Goal: Information Seeking & Learning: Learn about a topic

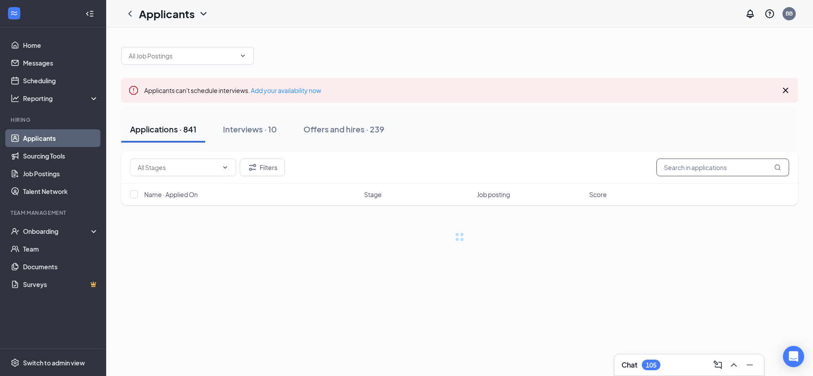
click at [726, 169] on input "text" at bounding box center [723, 167] width 133 height 18
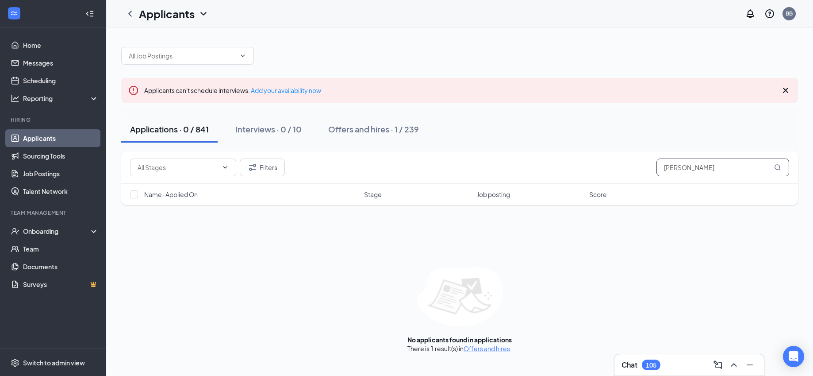
type input "[PERSON_NAME]"
click at [496, 347] on link "Offers and hires" at bounding box center [487, 348] width 46 height 8
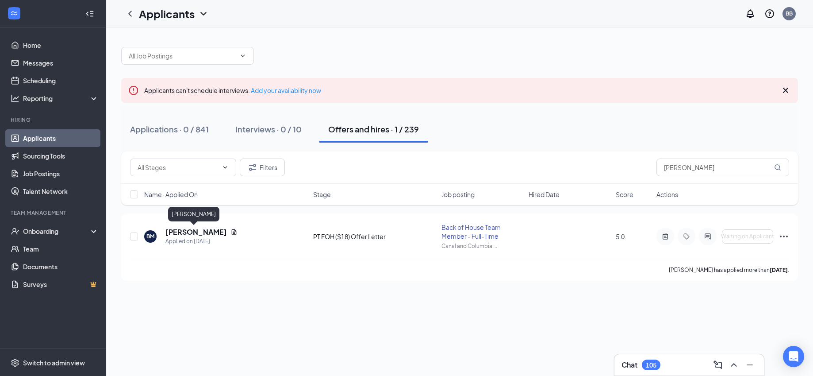
click at [193, 233] on h5 "[PERSON_NAME]" at bounding box center [196, 232] width 62 height 10
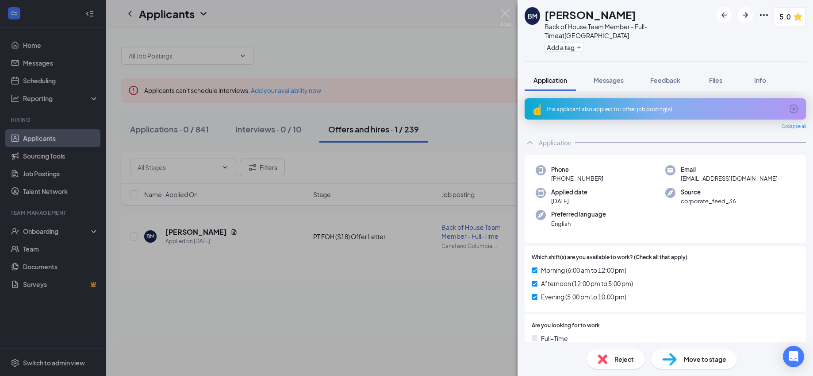
click at [662, 81] on span "Feedback" at bounding box center [665, 80] width 30 height 8
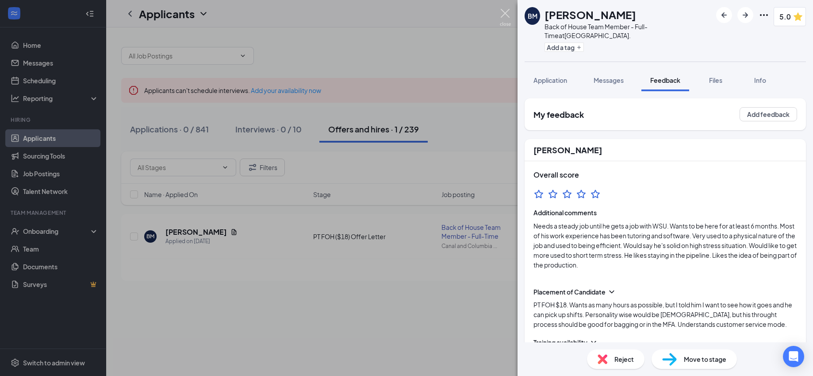
click at [505, 12] on img at bounding box center [505, 17] width 11 height 17
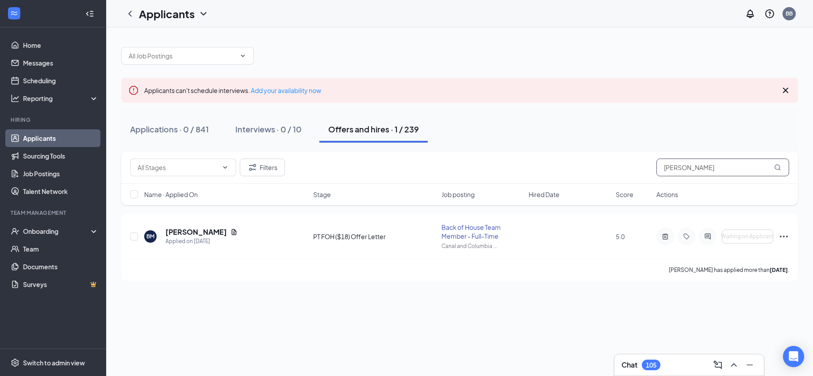
drag, startPoint x: 708, startPoint y: 165, endPoint x: 625, endPoint y: 156, distance: 83.2
click at [625, 156] on div "Filters [PERSON_NAME]" at bounding box center [459, 167] width 677 height 32
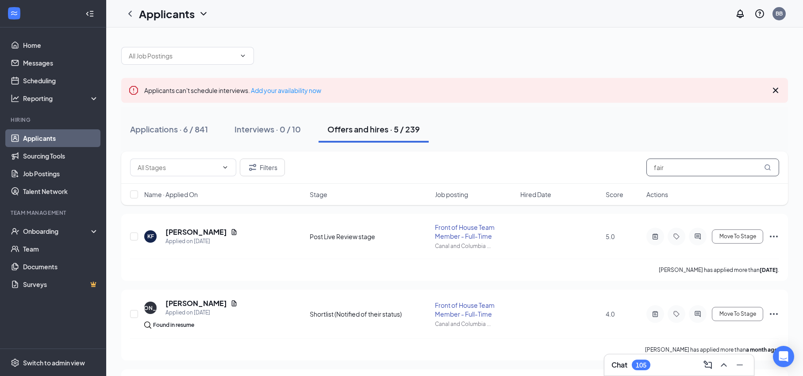
drag, startPoint x: 684, startPoint y: 165, endPoint x: 611, endPoint y: 164, distance: 73.5
click at [611, 164] on div "Filters fair" at bounding box center [454, 167] width 649 height 18
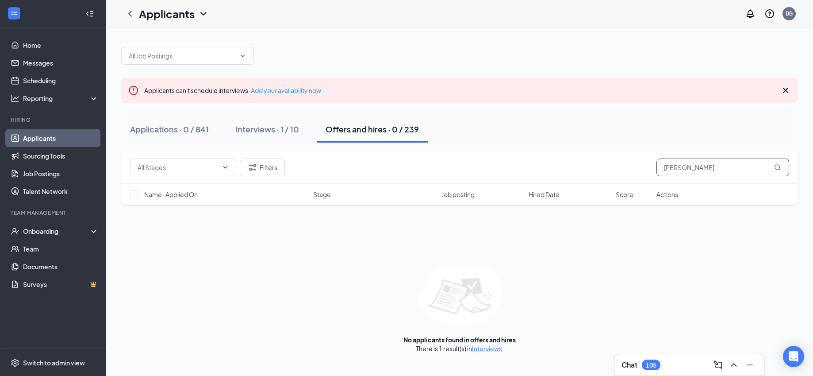
type input "[PERSON_NAME]"
click at [484, 350] on link "Interviews" at bounding box center [487, 348] width 30 height 8
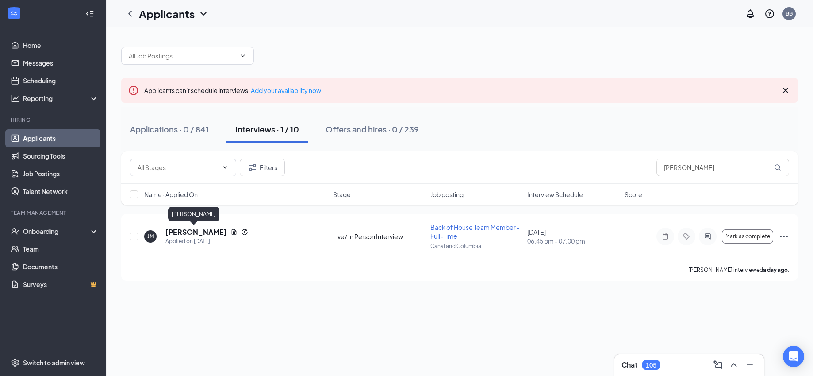
click at [183, 236] on h5 "[PERSON_NAME]" at bounding box center [196, 232] width 62 height 10
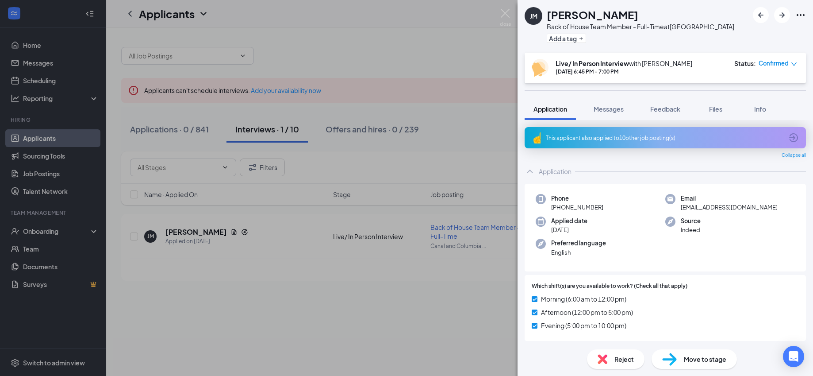
click at [666, 113] on span "Feedback" at bounding box center [665, 109] width 30 height 8
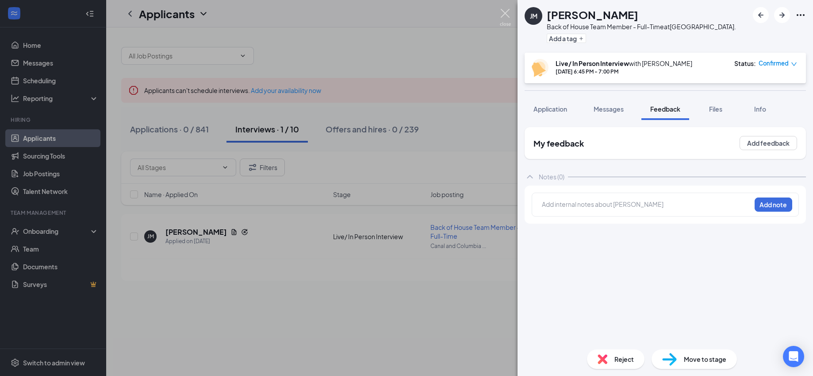
click at [507, 14] on img at bounding box center [505, 17] width 11 height 17
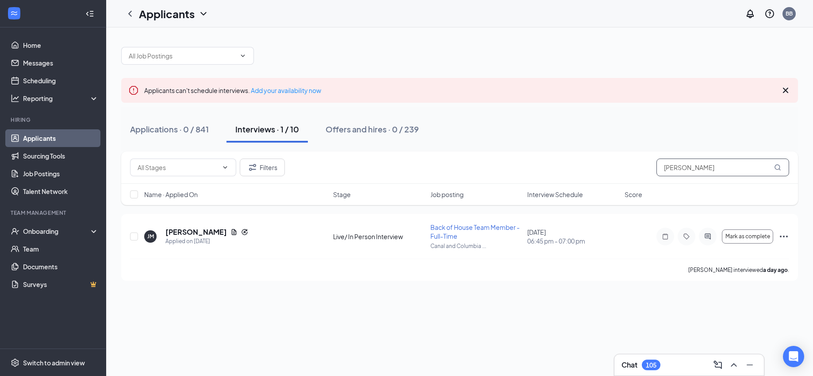
drag, startPoint x: 631, startPoint y: 167, endPoint x: 600, endPoint y: 164, distance: 31.6
click at [600, 164] on div "Filters [PERSON_NAME]" at bounding box center [459, 167] width 659 height 18
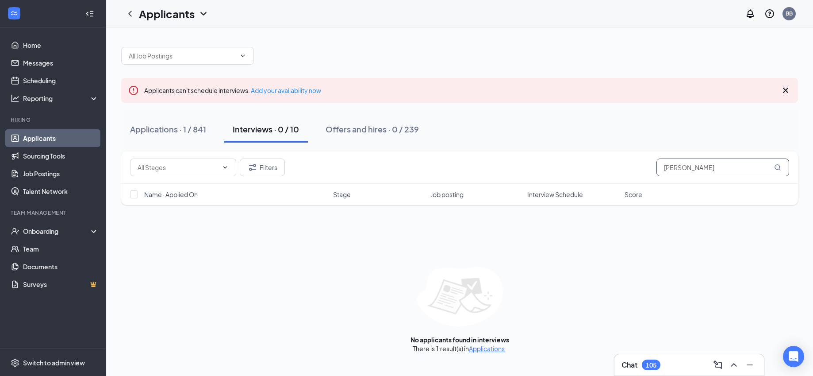
type input "[PERSON_NAME]"
click at [478, 351] on link "Applications" at bounding box center [487, 348] width 36 height 8
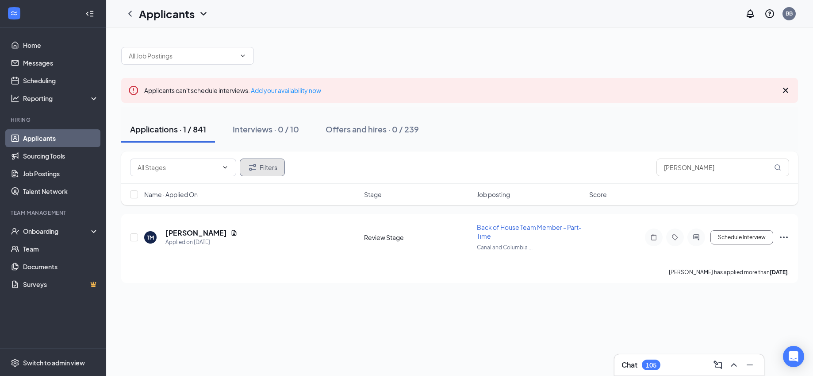
click at [274, 168] on button "Filters" at bounding box center [262, 167] width 45 height 18
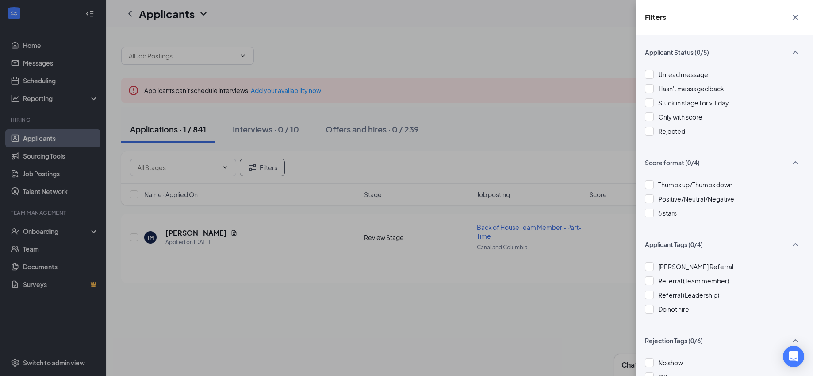
click at [648, 129] on div at bounding box center [649, 131] width 9 height 9
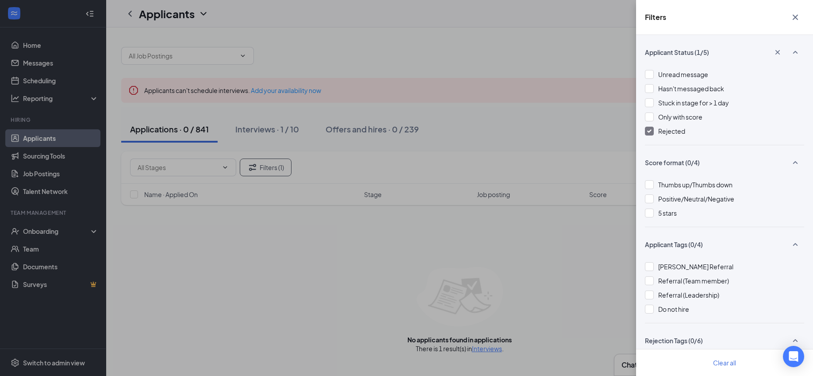
click at [554, 125] on div "Filters Applicant Status (1/5) Unread message Hasn't messaged back Stuck in sta…" at bounding box center [406, 188] width 813 height 376
click at [485, 346] on div "Filters Applicant Status (1/5) Unread message Hasn't messaged back Stuck in sta…" at bounding box center [406, 188] width 813 height 376
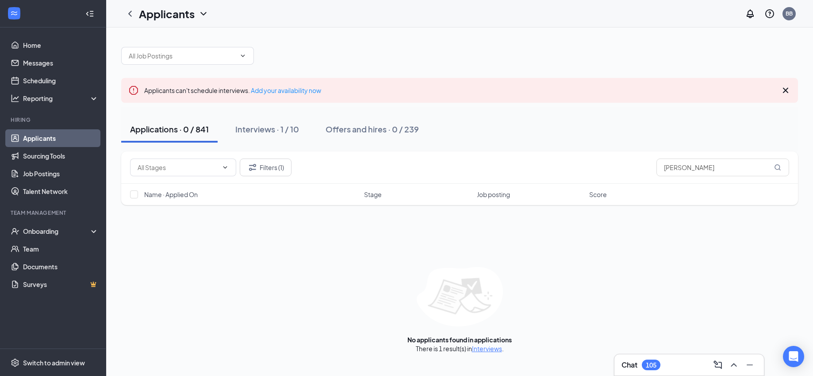
click at [485, 347] on link "Interviews" at bounding box center [487, 348] width 30 height 8
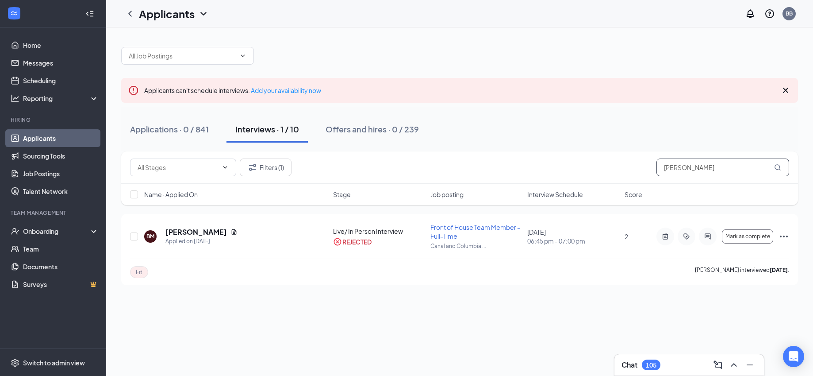
drag, startPoint x: 703, startPoint y: 167, endPoint x: 625, endPoint y: 166, distance: 77.4
click at [625, 166] on div "Filters (1) [PERSON_NAME]" at bounding box center [459, 167] width 659 height 18
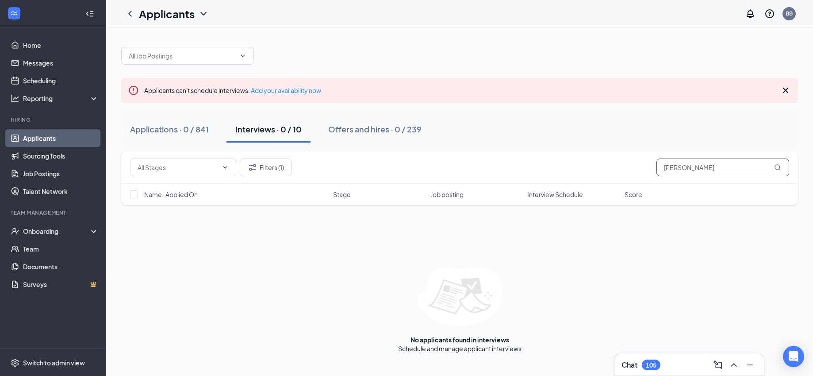
type input "[PERSON_NAME]"
click at [274, 165] on button "Filters (1)" at bounding box center [266, 167] width 52 height 18
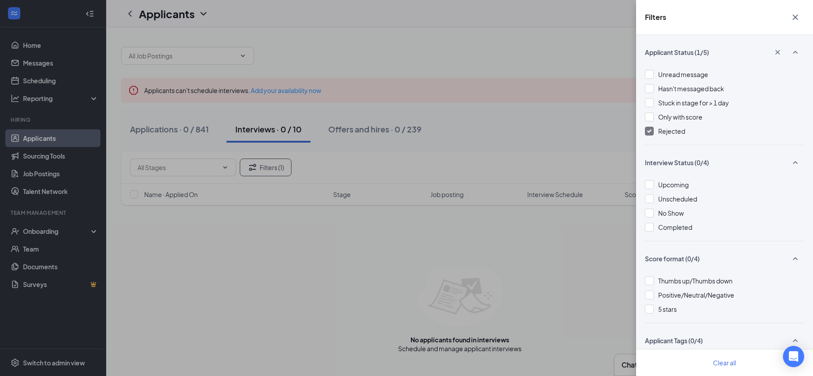
click at [661, 127] on span "Rejected" at bounding box center [671, 131] width 27 height 8
click at [594, 31] on div "Filters Applicant Status (0/5) Unread message Hasn't messaged back Stuck in sta…" at bounding box center [406, 188] width 813 height 376
click at [604, 48] on div "Filters Applicant Status (0/5) Unread message Hasn't messaged back Stuck in sta…" at bounding box center [406, 188] width 813 height 376
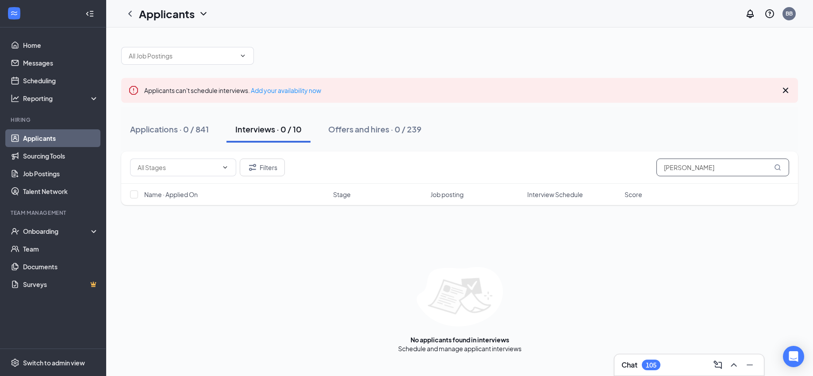
drag, startPoint x: 664, startPoint y: 167, endPoint x: 815, endPoint y: 123, distance: 157.8
click at [813, 123] on html "Home Messages Scheduling Reporting Hiring Applicants Sourcing Tools Job Posting…" at bounding box center [406, 188] width 813 height 376
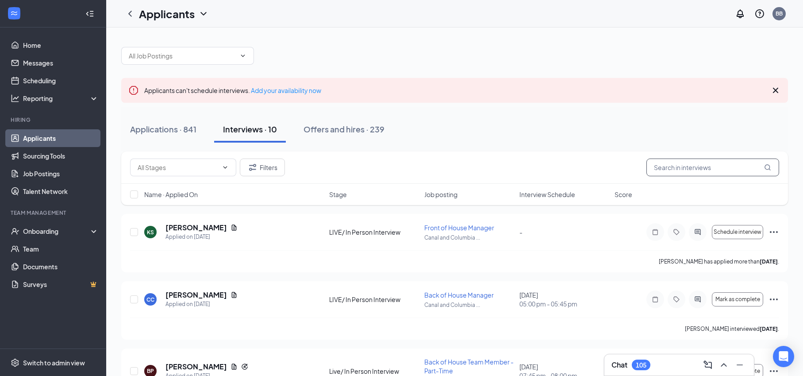
click at [679, 164] on input "text" at bounding box center [713, 167] width 133 height 18
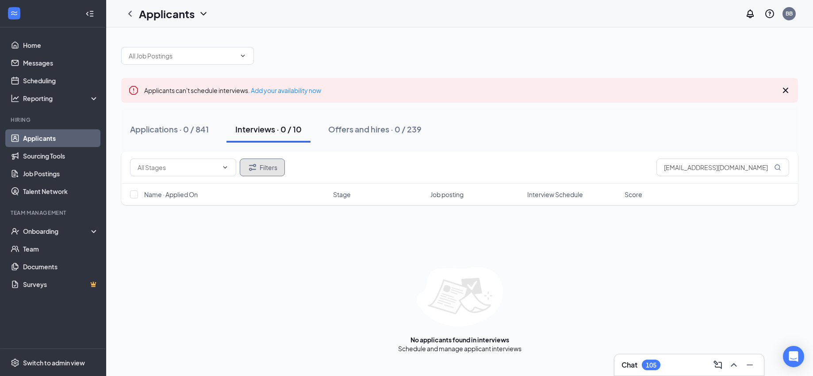
click at [270, 171] on button "Filters" at bounding box center [262, 167] width 45 height 18
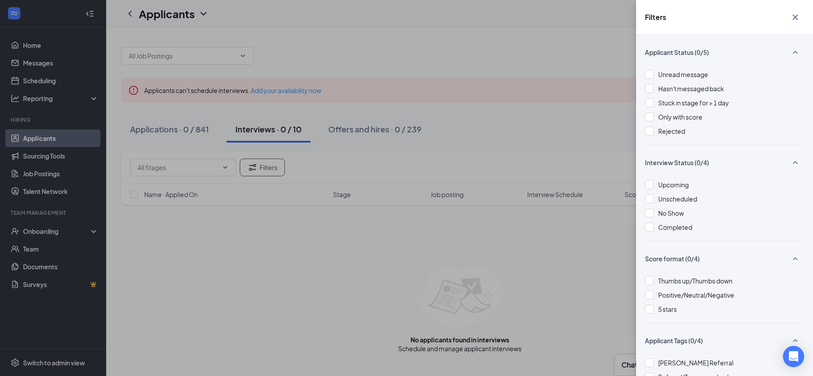
click at [659, 128] on span "Rejected" at bounding box center [671, 131] width 27 height 8
click at [391, 22] on div "Filters Applicant Status (0/5) Unread message Hasn't messaged back Stuck in sta…" at bounding box center [406, 188] width 813 height 376
click at [384, 32] on div "Filters Applicant Status (0/5) Unread message Hasn't messaged back Stuck in sta…" at bounding box center [406, 188] width 813 height 376
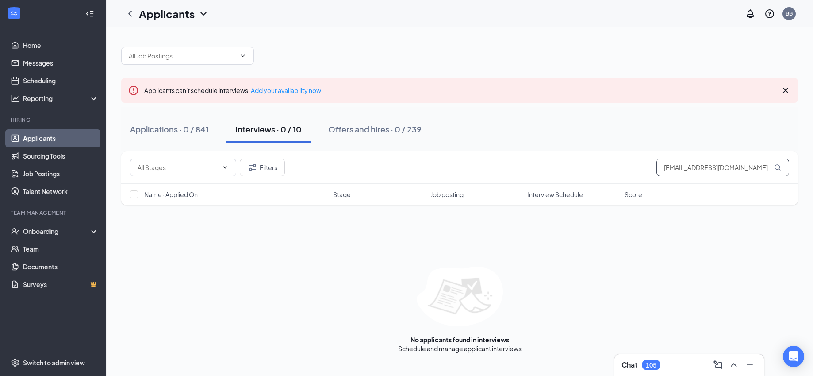
drag, startPoint x: 758, startPoint y: 168, endPoint x: 527, endPoint y: 150, distance: 231.2
click at [527, 150] on div "Applicants can't schedule interviews. Add your availability now Applications · …" at bounding box center [459, 195] width 677 height 315
type input "[PERSON_NAME]"
click at [521, 346] on link "Offers and hires" at bounding box center [530, 348] width 46 height 8
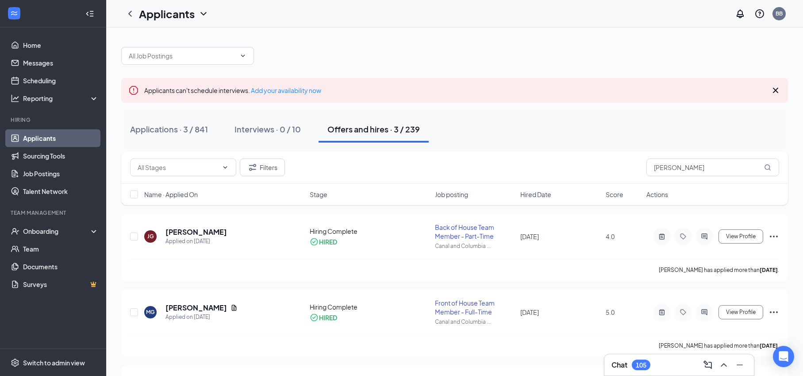
click at [187, 130] on div "Applications · 3 / 841" at bounding box center [169, 128] width 78 height 11
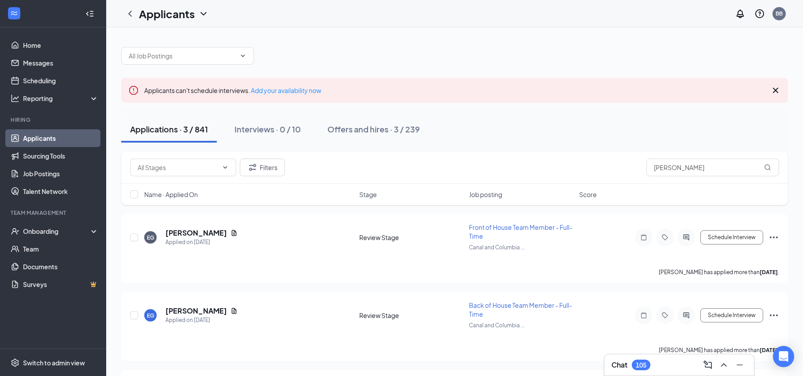
click at [281, 134] on div "Interviews · 0 / 10" at bounding box center [268, 128] width 66 height 11
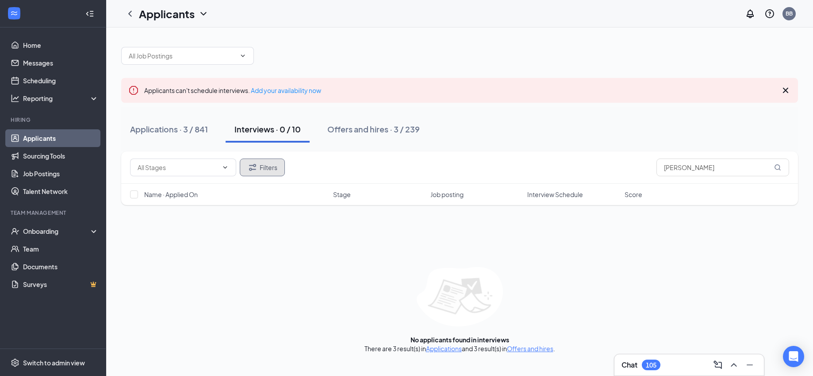
click at [269, 170] on button "Filters" at bounding box center [262, 167] width 45 height 18
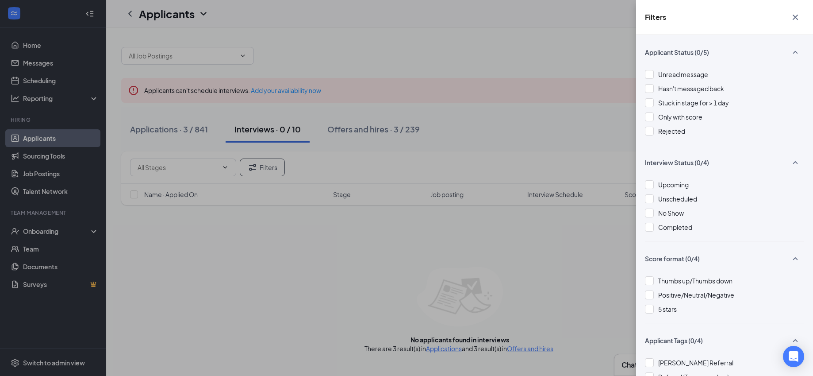
click at [657, 123] on div "Unread message Hasn't messaged back Stuck in stage for > 1 day Only with score …" at bounding box center [724, 106] width 159 height 75
click at [651, 131] on div at bounding box center [649, 131] width 9 height 9
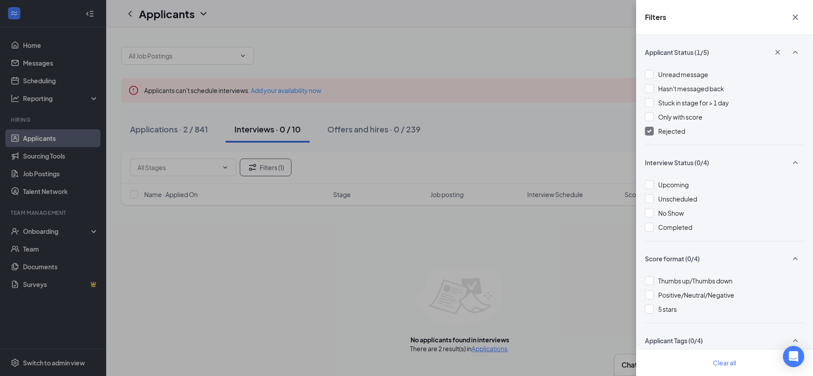
click at [492, 341] on div "Filters Applicant Status (1/5) Unread message Hasn't messaged back Stuck in sta…" at bounding box center [406, 188] width 813 height 376
click at [490, 349] on div "Filters Applicant Status (1/5) Unread message Hasn't messaged back Stuck in sta…" at bounding box center [406, 188] width 813 height 376
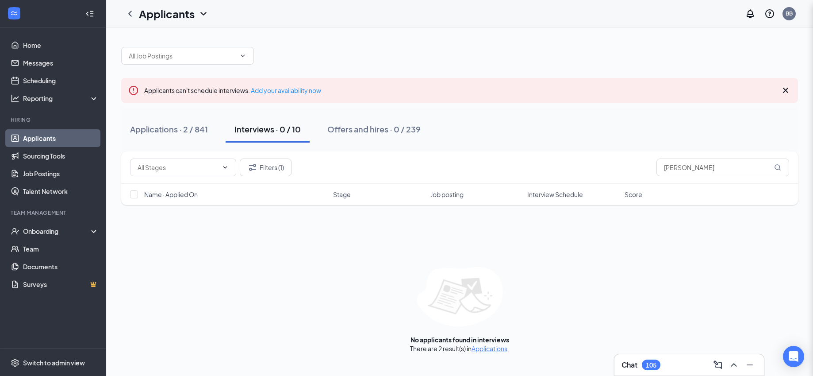
click at [490, 349] on link "Applications" at bounding box center [490, 348] width 36 height 8
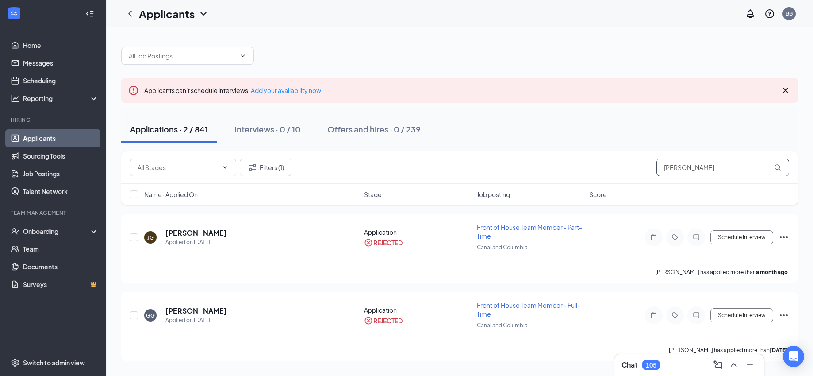
drag, startPoint x: 716, startPoint y: 176, endPoint x: 621, endPoint y: 165, distance: 95.2
click at [621, 165] on div "Filters (1) [PERSON_NAME]" at bounding box center [459, 167] width 659 height 18
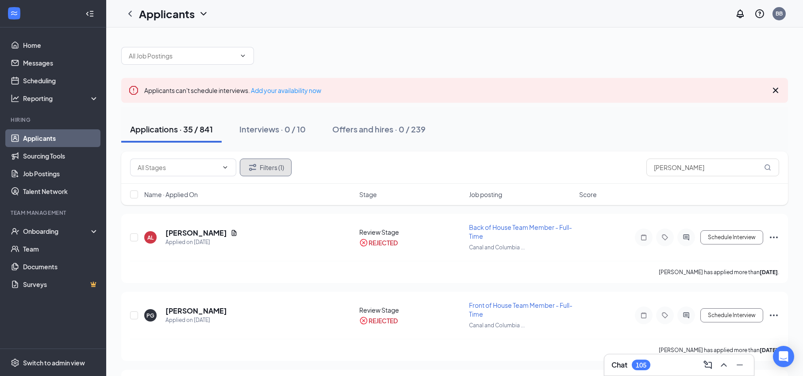
click at [269, 164] on button "Filters (1)" at bounding box center [266, 167] width 52 height 18
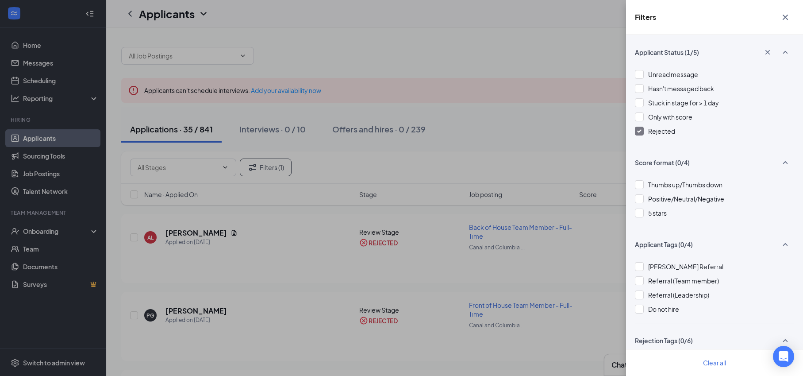
click at [659, 130] on span "Rejected" at bounding box center [661, 131] width 27 height 8
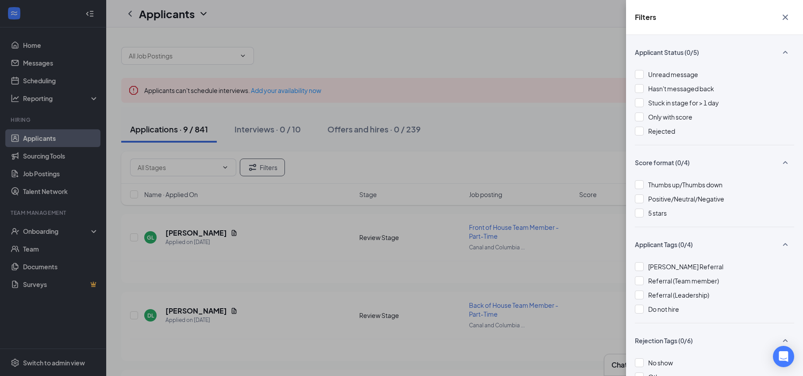
click at [473, 139] on div "Filters Applicant Status (0/5) Unread message Hasn't messaged back Stuck in sta…" at bounding box center [401, 188] width 803 height 376
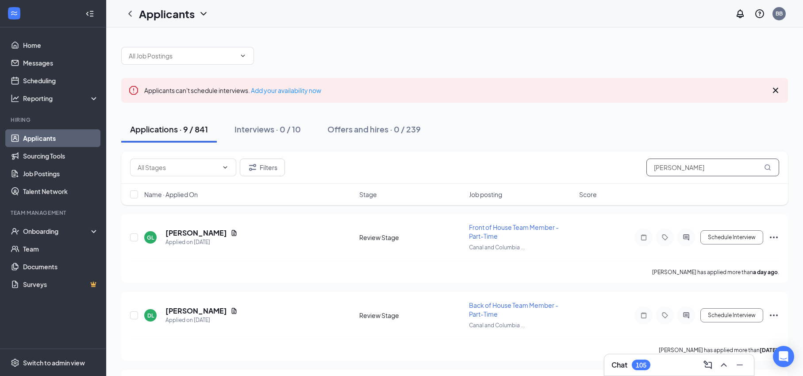
drag, startPoint x: 676, startPoint y: 169, endPoint x: 612, endPoint y: 156, distance: 65.9
click at [612, 156] on div "Filters [PERSON_NAME]" at bounding box center [454, 167] width 667 height 32
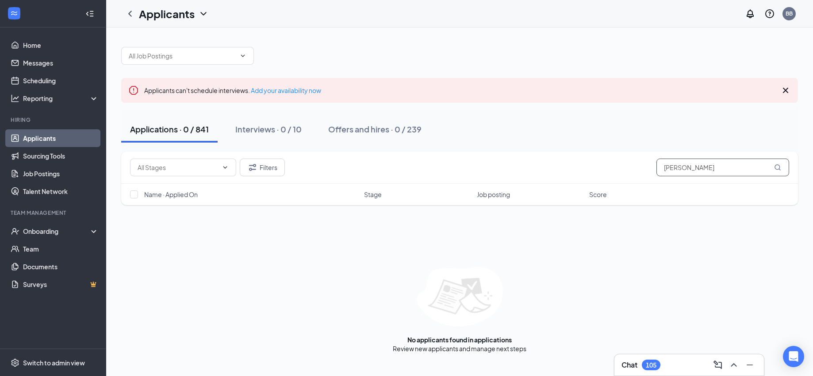
type input "[PERSON_NAME]"
click at [260, 165] on button "Filters" at bounding box center [262, 167] width 45 height 18
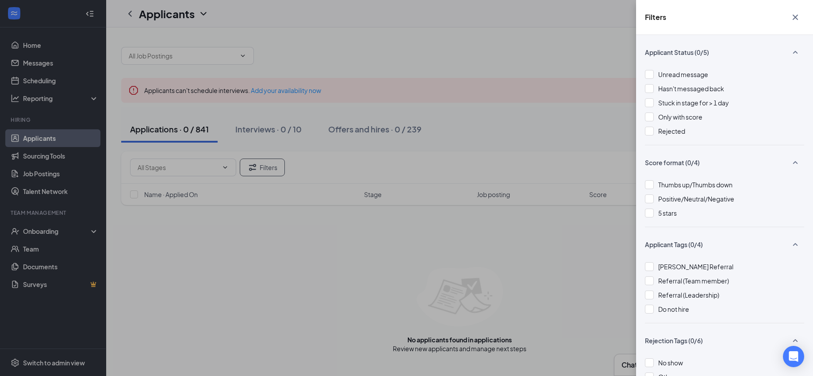
click at [680, 129] on span "Rejected" at bounding box center [671, 131] width 27 height 8
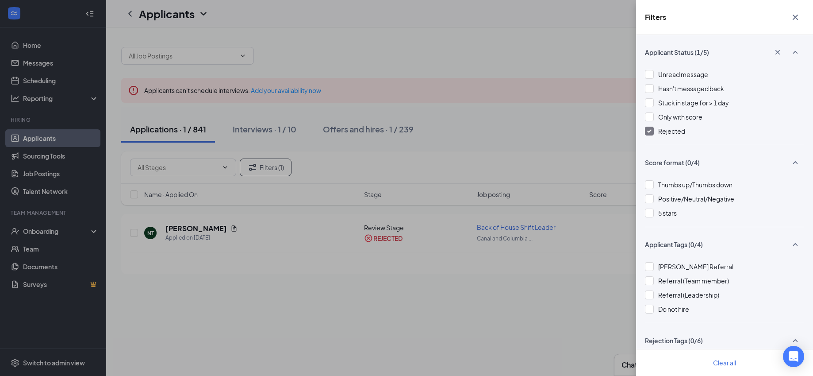
click at [680, 129] on span "Rejected" at bounding box center [671, 131] width 27 height 8
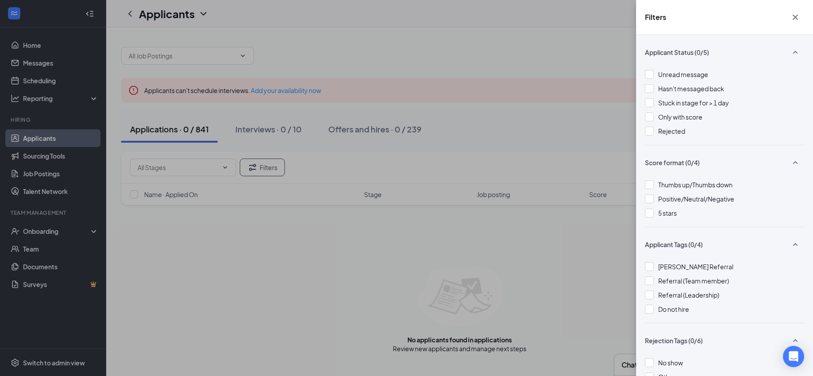
click at [670, 128] on span "Rejected" at bounding box center [671, 131] width 27 height 8
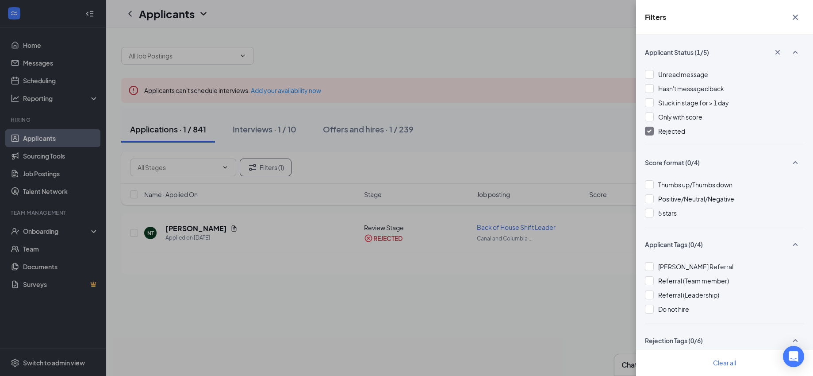
click at [180, 228] on div "Filters Applicant Status (1/5) Unread message Hasn't messaged back Stuck in sta…" at bounding box center [406, 188] width 813 height 376
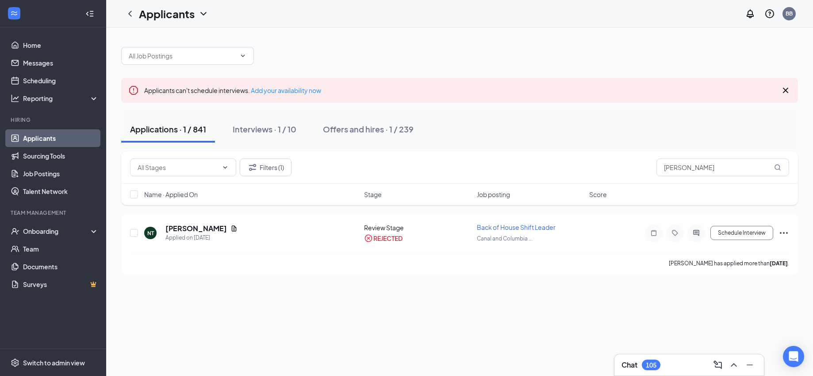
click at [180, 228] on h5 "[PERSON_NAME]" at bounding box center [196, 228] width 62 height 10
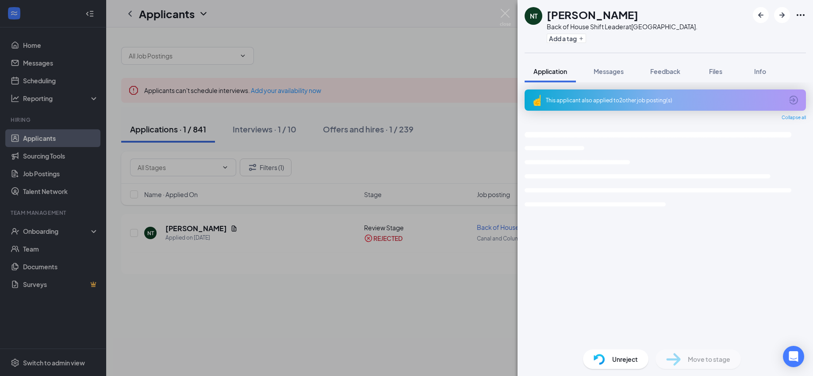
click at [180, 228] on div "NT [PERSON_NAME] Back of House Shift Leader at [GEOGRAPHIC_DATA]. Add a tag App…" at bounding box center [406, 188] width 813 height 376
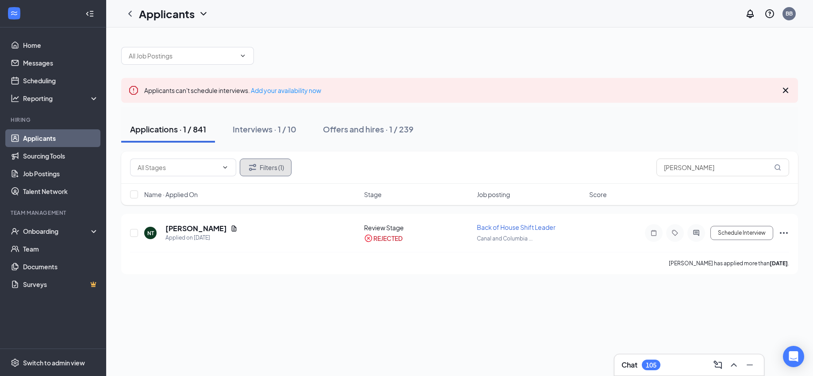
click at [270, 167] on button "Filters (1)" at bounding box center [266, 167] width 52 height 18
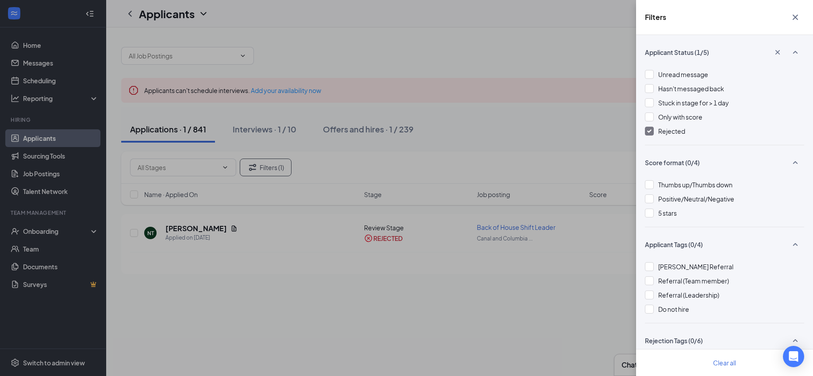
click at [660, 130] on span "Rejected" at bounding box center [671, 131] width 27 height 8
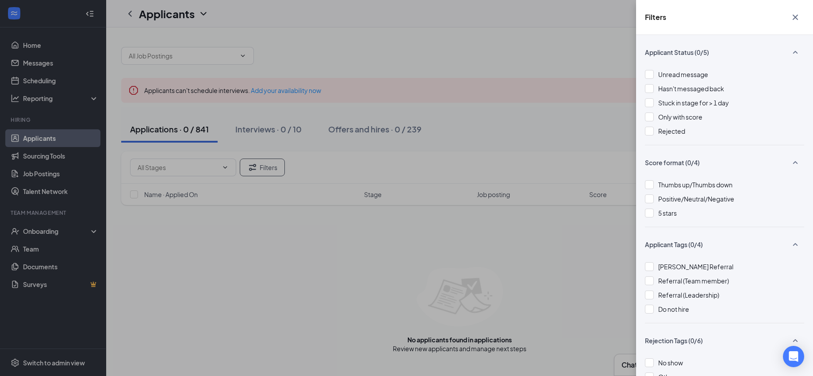
click at [398, 131] on div "Filters Applicant Status (0/5) Unread message Hasn't messaged back Stuck in sta…" at bounding box center [406, 188] width 813 height 376
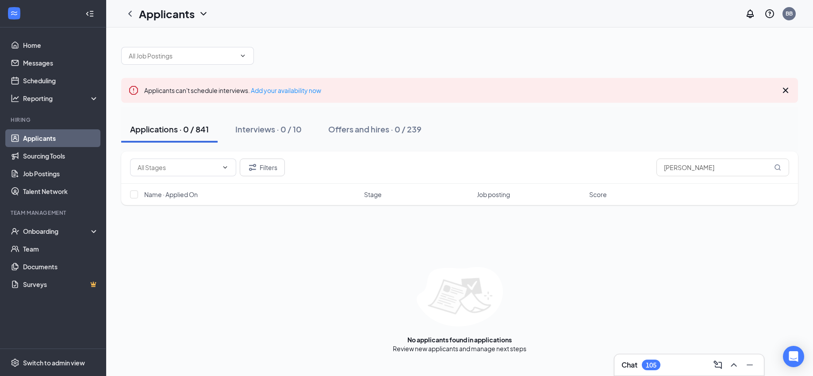
click at [398, 131] on div "Offers and hires · 0 / 239" at bounding box center [374, 128] width 93 height 11
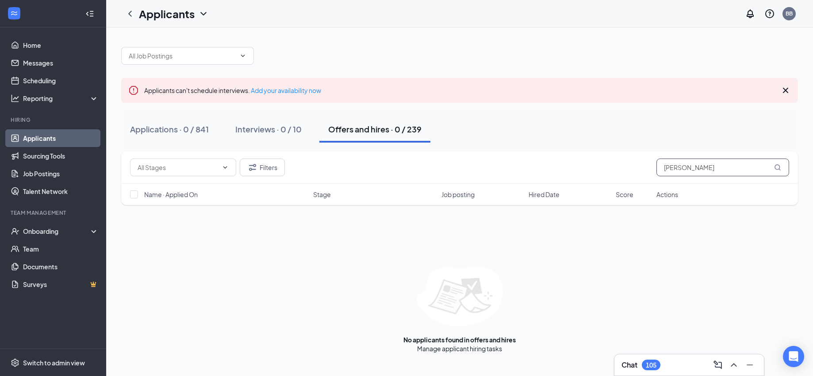
drag, startPoint x: 704, startPoint y: 165, endPoint x: 589, endPoint y: 163, distance: 115.1
click at [589, 163] on div "Filters [PERSON_NAME]" at bounding box center [459, 167] width 659 height 18
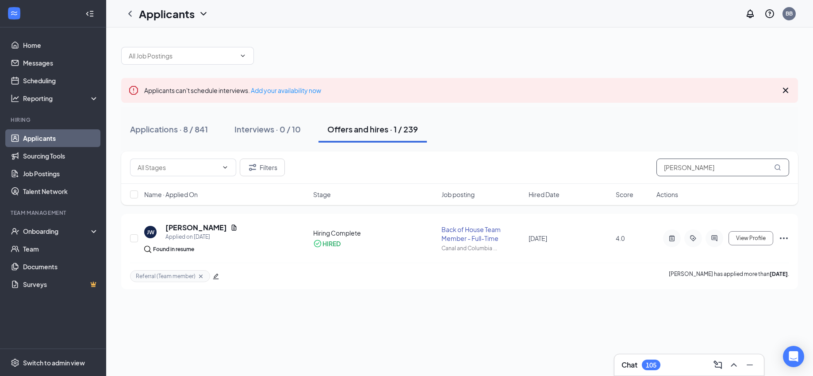
drag, startPoint x: 704, startPoint y: 166, endPoint x: 609, endPoint y: 149, distance: 97.1
click at [609, 149] on div "Applicants can't schedule interviews. Add your availability now Applications · …" at bounding box center [459, 163] width 677 height 251
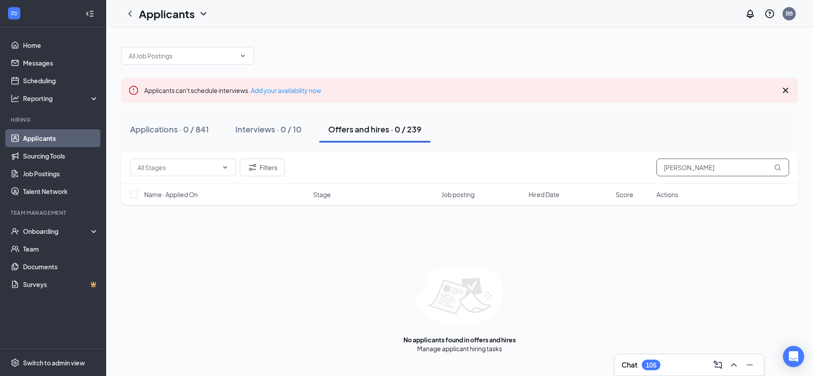
type input "[PERSON_NAME]"
click at [260, 171] on button "Filters" at bounding box center [262, 167] width 45 height 18
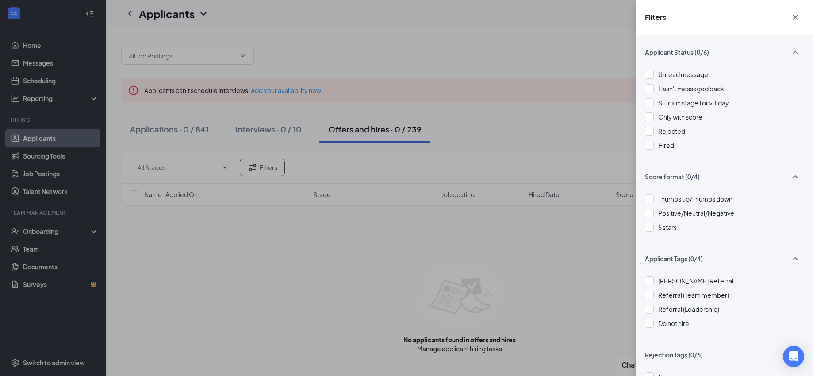
click at [666, 126] on div "Unread message Hasn't messaged back Stuck in stage for > 1 day Only with score …" at bounding box center [724, 113] width 159 height 89
click at [661, 136] on div "Unread message Hasn't messaged back Stuck in stage for > 1 day Only with score …" at bounding box center [724, 113] width 159 height 89
click at [656, 133] on div "Rejected" at bounding box center [724, 131] width 159 height 10
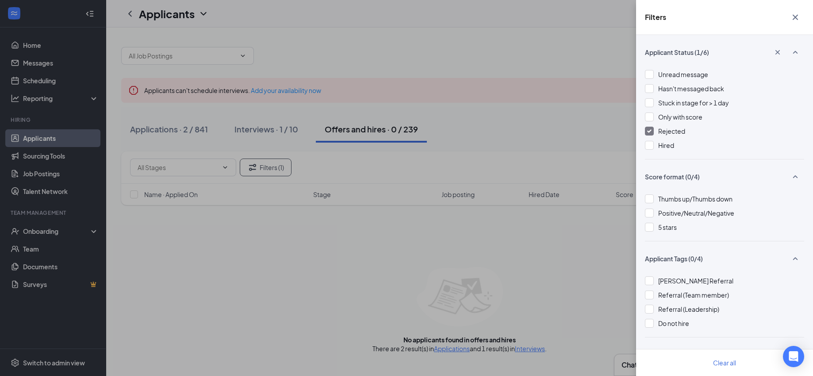
click at [535, 346] on div "Filters Applicant Status (1/6) Unread message Hasn't messaged back Stuck in sta…" at bounding box center [406, 188] width 813 height 376
click at [533, 348] on div "Filters Applicant Status (1/6) Unread message Hasn't messaged back Stuck in sta…" at bounding box center [406, 188] width 813 height 376
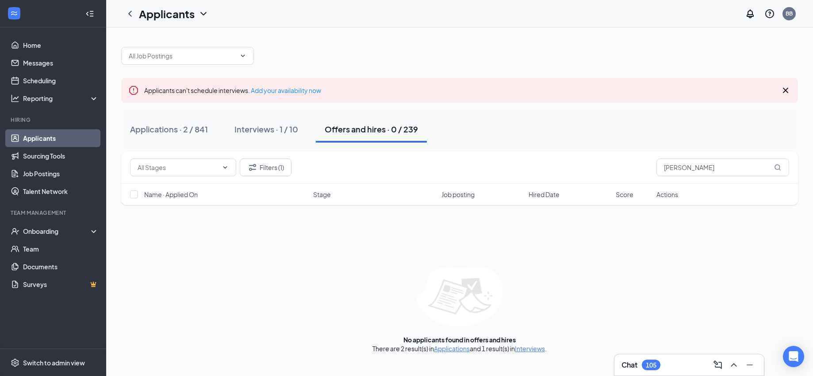
click at [533, 348] on link "Interviews" at bounding box center [530, 348] width 30 height 8
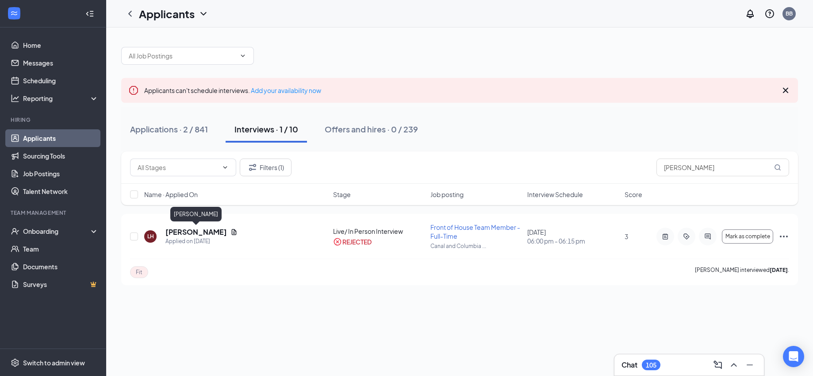
click at [211, 231] on h5 "[PERSON_NAME]" at bounding box center [196, 232] width 62 height 10
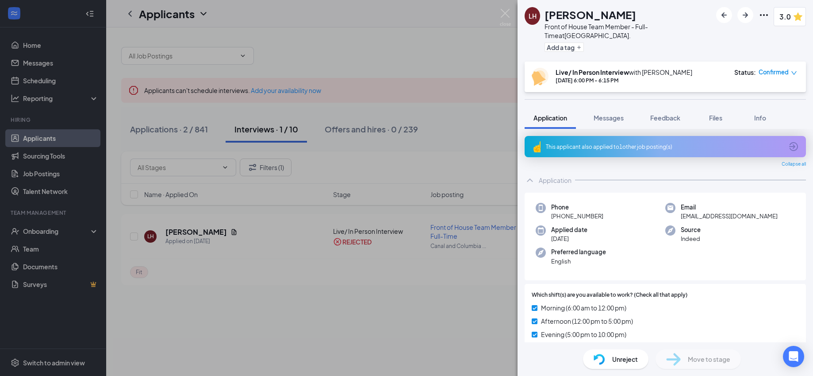
click at [668, 119] on span "Feedback" at bounding box center [665, 118] width 30 height 8
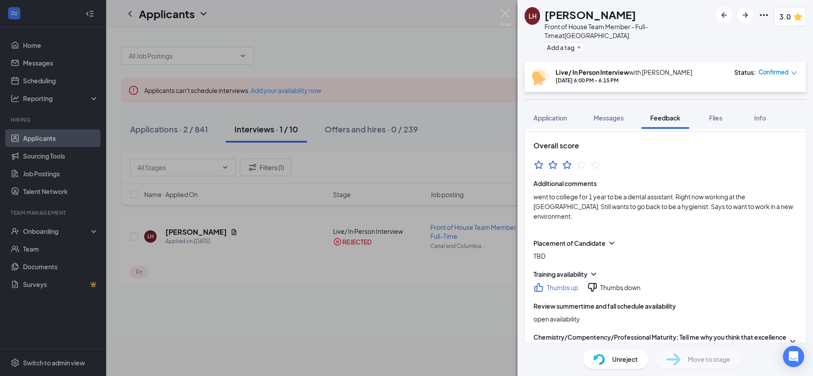
scroll to position [75, 0]
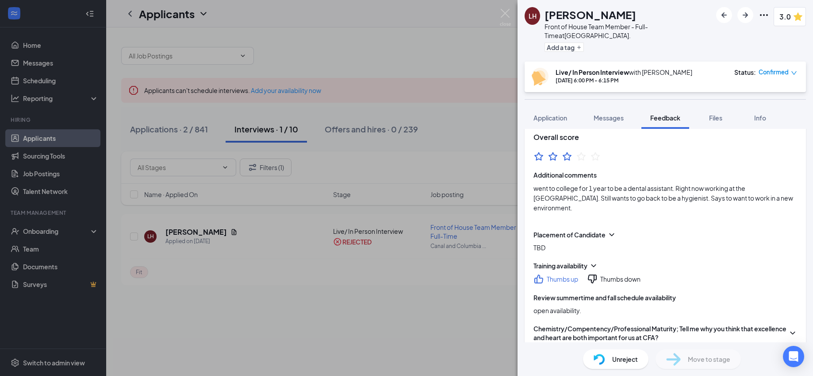
click at [357, 58] on div "LH [PERSON_NAME] Front of House Team Member - Full-Time at [GEOGRAPHIC_DATA]. A…" at bounding box center [406, 188] width 813 height 376
click at [414, 70] on div "LH [PERSON_NAME] Front of House Team Member - Full-Time at [GEOGRAPHIC_DATA]. A…" at bounding box center [406, 188] width 813 height 376
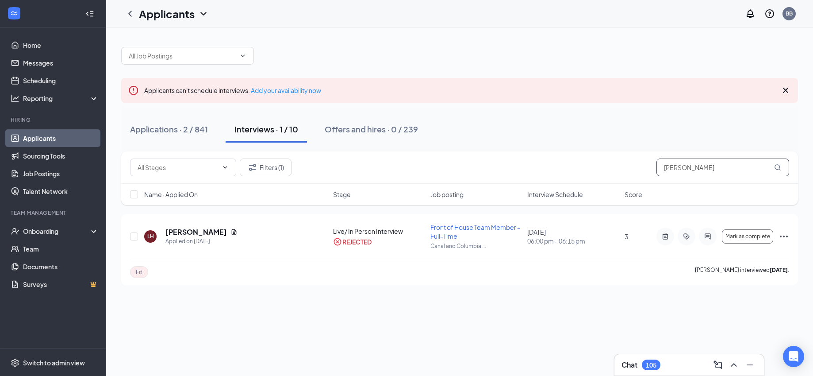
drag, startPoint x: 668, startPoint y: 163, endPoint x: 603, endPoint y: 160, distance: 64.7
click at [603, 160] on div "Filters (1) [PERSON_NAME]" at bounding box center [459, 167] width 659 height 18
type input "noah"
click at [383, 135] on button "Offers and hires · 1 / 239" at bounding box center [370, 129] width 108 height 27
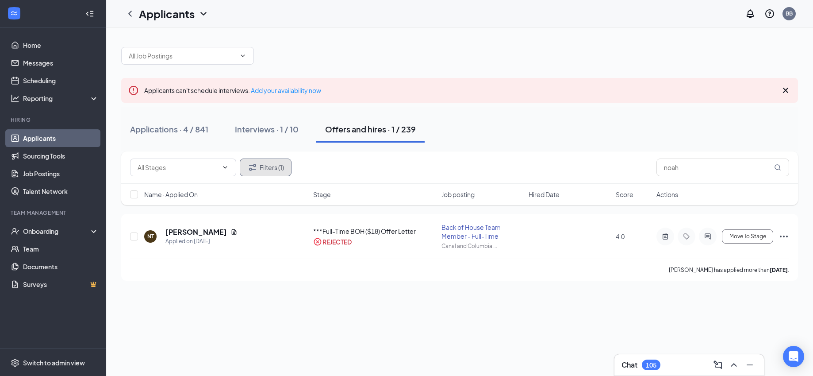
drag, startPoint x: 279, startPoint y: 166, endPoint x: 469, endPoint y: 96, distance: 202.0
click at [469, 96] on div "Applicants can't schedule interviews. Add your availability now Applications · …" at bounding box center [459, 159] width 677 height 242
click at [192, 233] on h5 "[PERSON_NAME]" at bounding box center [196, 232] width 62 height 10
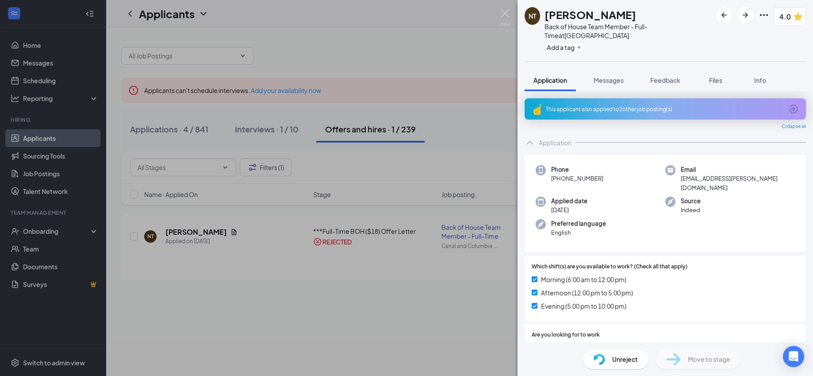
click at [669, 80] on span "Feedback" at bounding box center [665, 80] width 30 height 8
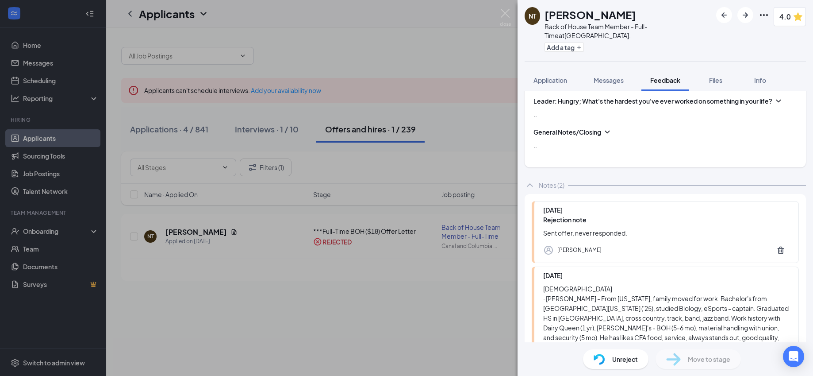
scroll to position [624, 0]
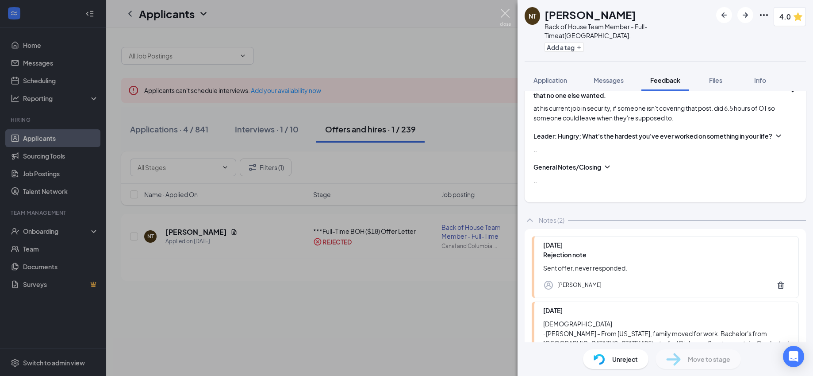
click at [500, 11] on img at bounding box center [505, 17] width 11 height 17
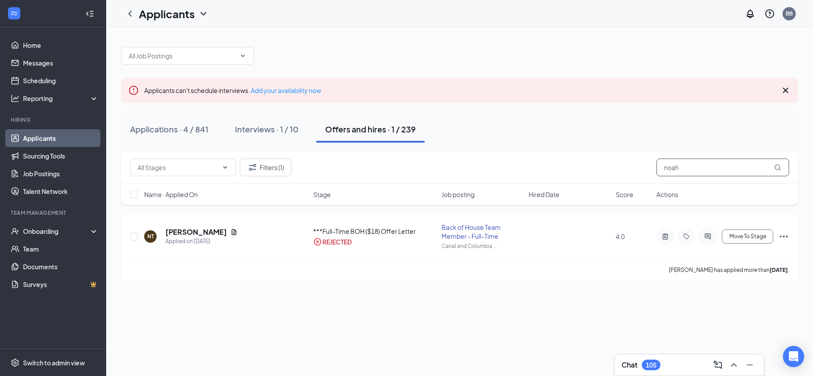
drag, startPoint x: 647, startPoint y: 159, endPoint x: 630, endPoint y: 157, distance: 17.8
click at [630, 157] on div "Filters (1) [PERSON_NAME]" at bounding box center [459, 167] width 677 height 32
type input "[PERSON_NAME]"
click at [259, 135] on button "Interviews · 1 / 10" at bounding box center [264, 129] width 81 height 27
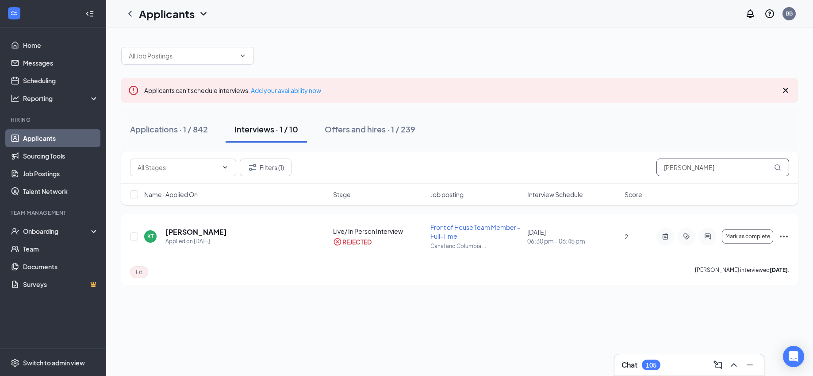
drag, startPoint x: 715, startPoint y: 170, endPoint x: 628, endPoint y: 182, distance: 87.9
click at [628, 182] on div "Filters (1) [PERSON_NAME]" at bounding box center [459, 167] width 677 height 32
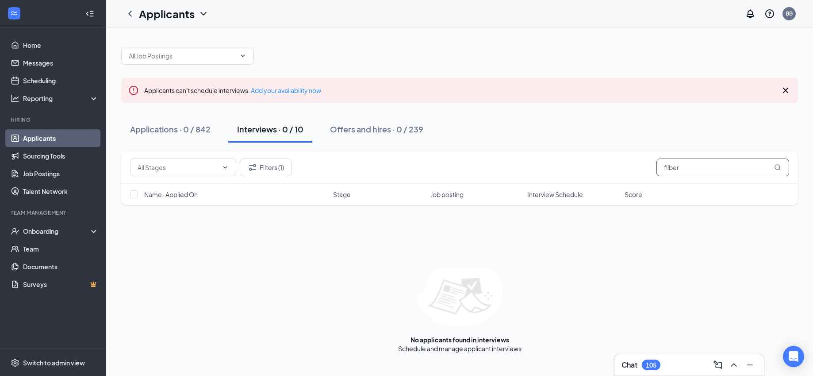
type input "filber"
click at [358, 131] on div "Offers and hires · 0 / 239" at bounding box center [376, 128] width 93 height 11
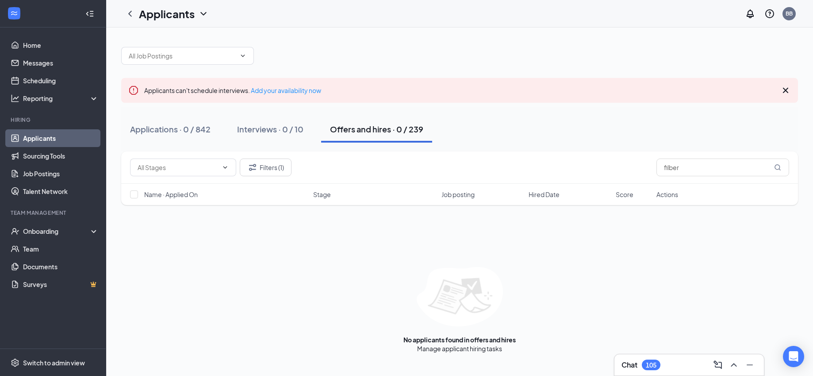
click at [190, 135] on button "Applications · 0 / 842" at bounding box center [170, 129] width 98 height 27
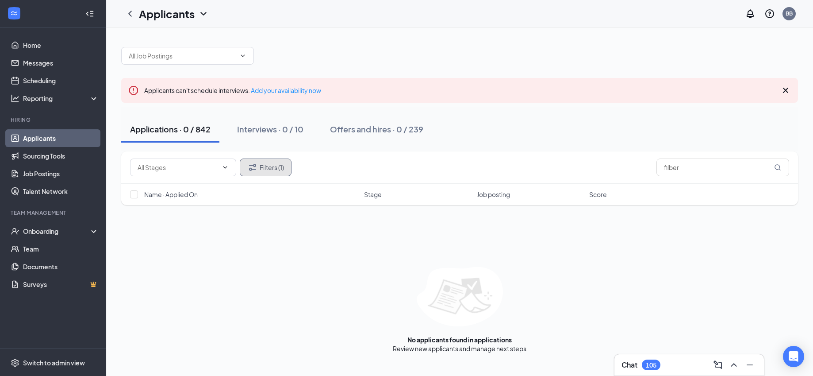
click at [273, 175] on button "Filters (1)" at bounding box center [266, 167] width 52 height 18
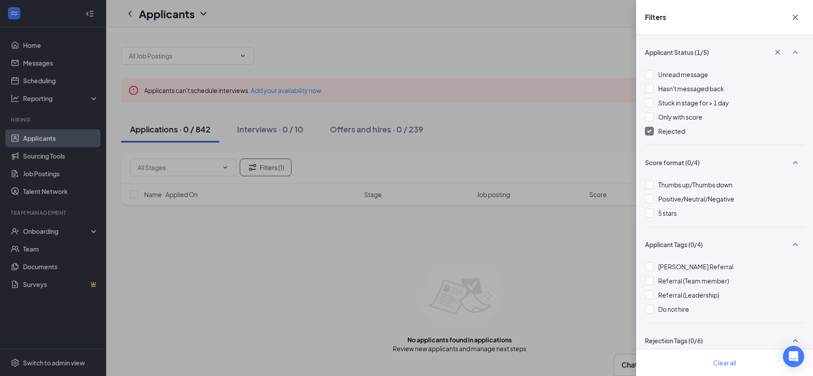
click at [667, 132] on span "Rejected" at bounding box center [671, 131] width 27 height 8
click at [549, 138] on div "Filters Applicant Status (0/5) Unread message Hasn't messaged back Stuck in sta…" at bounding box center [406, 188] width 813 height 376
click at [567, 37] on div "Filters Applicant Status (0/5) Unread message Hasn't messaged back Stuck in sta…" at bounding box center [406, 188] width 813 height 376
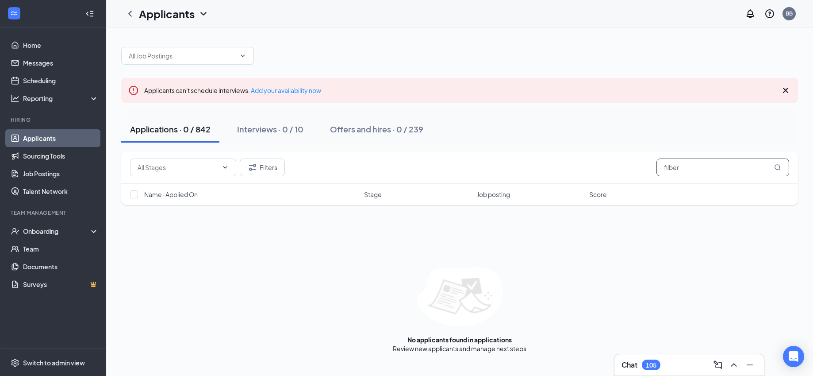
drag, startPoint x: 706, startPoint y: 163, endPoint x: 639, endPoint y: 143, distance: 70.0
click at [639, 143] on div "Applicants can't schedule interviews. Add your availability now Applications · …" at bounding box center [459, 195] width 677 height 315
type input "[PERSON_NAME]"
click at [279, 165] on button "Filters" at bounding box center [262, 167] width 45 height 18
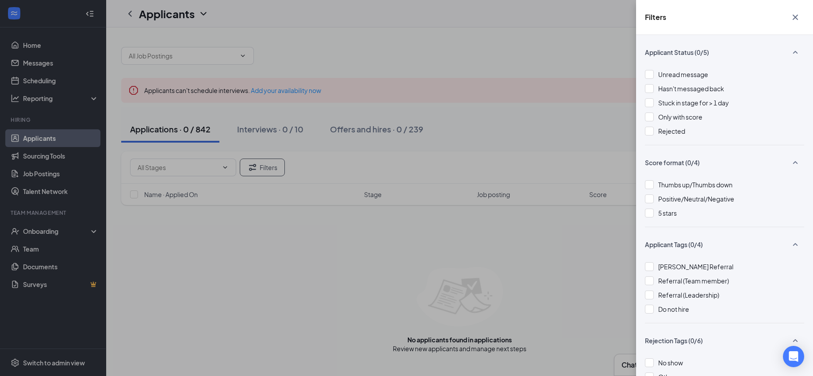
click at [656, 129] on div "Rejected" at bounding box center [724, 131] width 159 height 10
click at [488, 347] on div "Filters Applicant Status (1/5) Unread message Hasn't messaged back Stuck in sta…" at bounding box center [406, 188] width 813 height 376
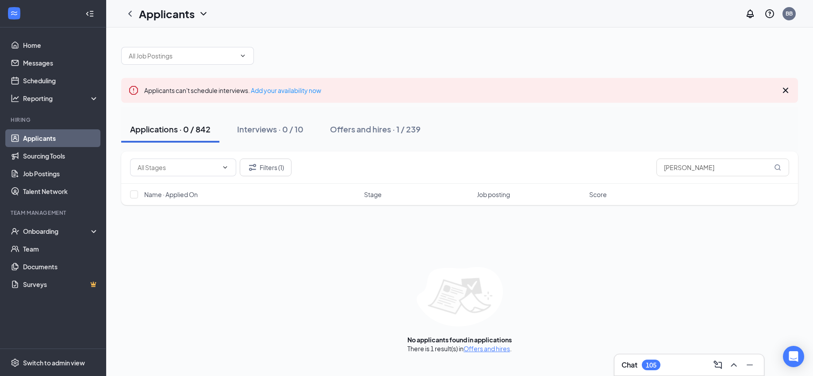
click at [488, 347] on link "Offers and hires" at bounding box center [487, 348] width 46 height 8
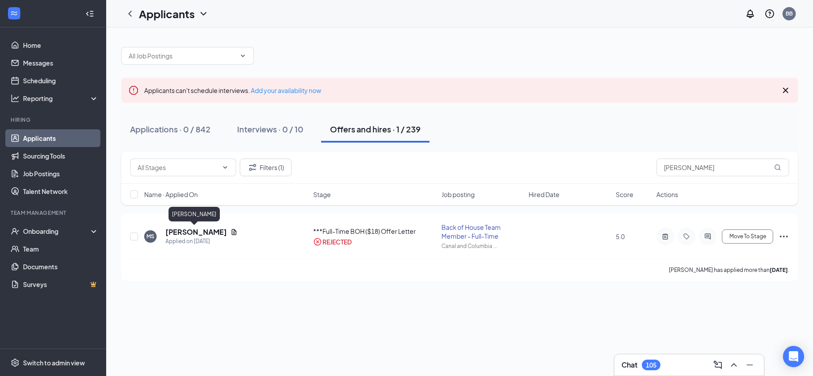
click at [192, 228] on h5 "[PERSON_NAME]" at bounding box center [196, 232] width 62 height 10
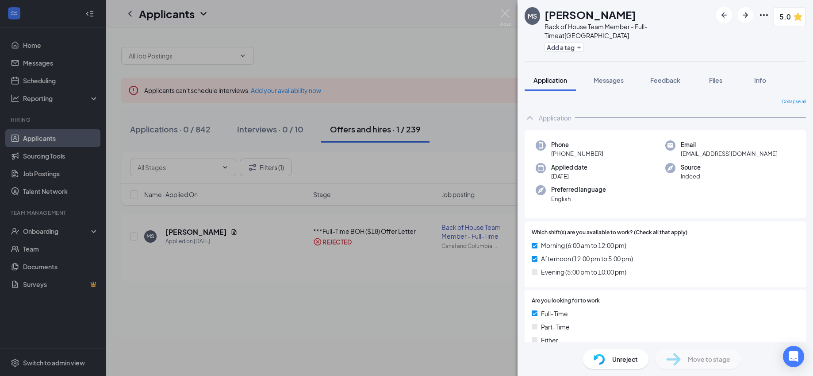
click at [668, 79] on span "Feedback" at bounding box center [665, 80] width 30 height 8
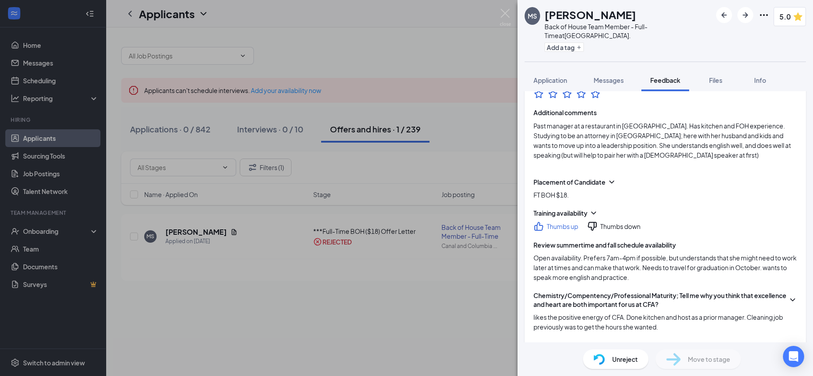
scroll to position [108, 0]
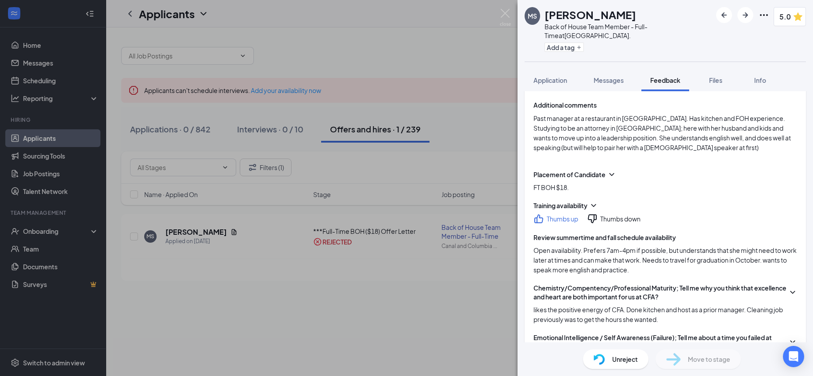
click at [499, 8] on div "[PERSON_NAME] Back of House Team Member - Full-Time at [GEOGRAPHIC_DATA]. Add a…" at bounding box center [406, 188] width 813 height 376
click at [506, 12] on img at bounding box center [505, 17] width 11 height 17
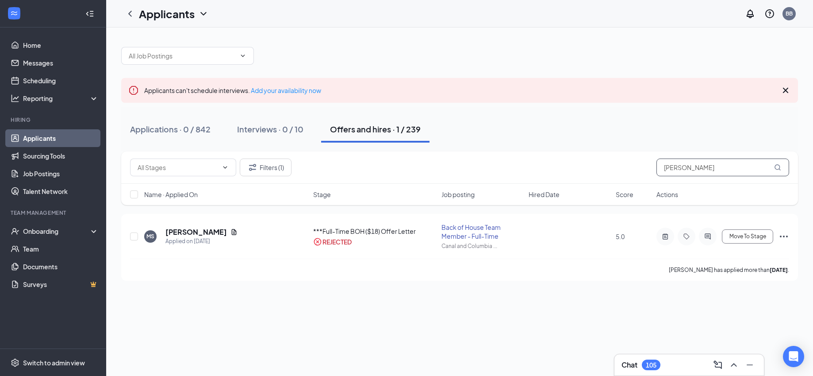
click at [638, 158] on div "Filters (1) [PERSON_NAME]" at bounding box center [459, 167] width 677 height 32
click at [184, 230] on h5 "[PERSON_NAME]" at bounding box center [196, 232] width 62 height 10
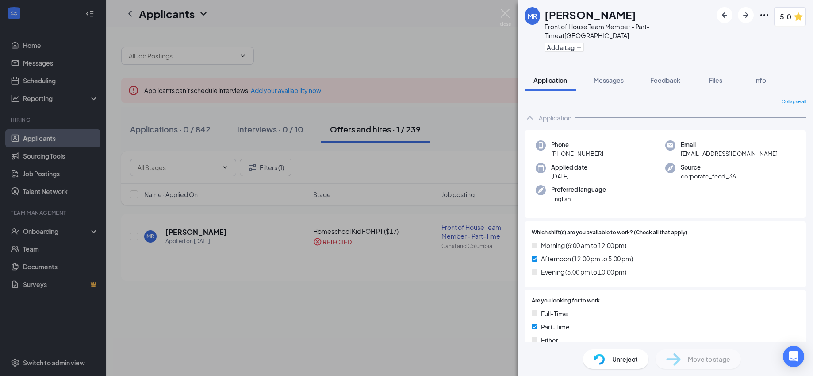
click at [667, 78] on span "Feedback" at bounding box center [665, 80] width 30 height 8
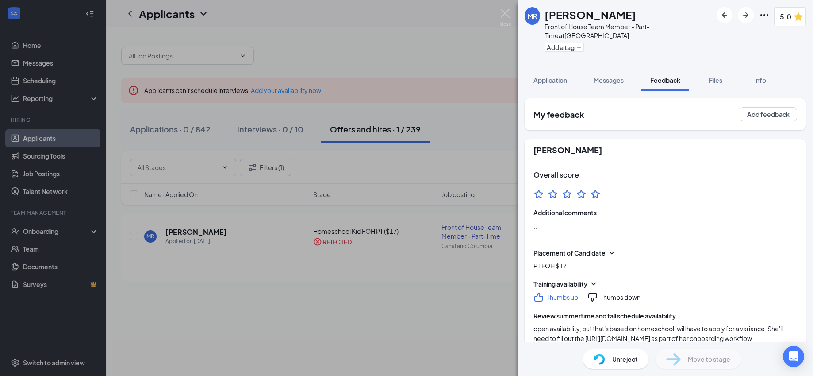
click at [511, 17] on div "[PERSON_NAME] Front of House Team Member - Part-Time at [GEOGRAPHIC_DATA] and […" at bounding box center [406, 188] width 813 height 376
click at [508, 14] on img at bounding box center [505, 17] width 11 height 17
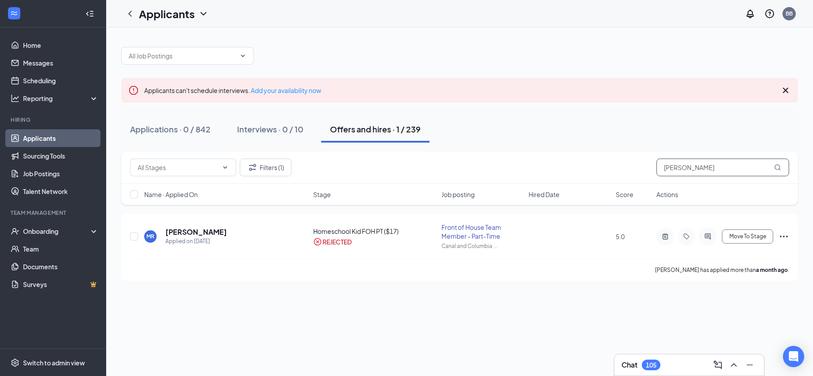
drag, startPoint x: 692, startPoint y: 170, endPoint x: 598, endPoint y: 151, distance: 95.7
click at [598, 151] on div "Filters (1) [PERSON_NAME]" at bounding box center [459, 167] width 677 height 32
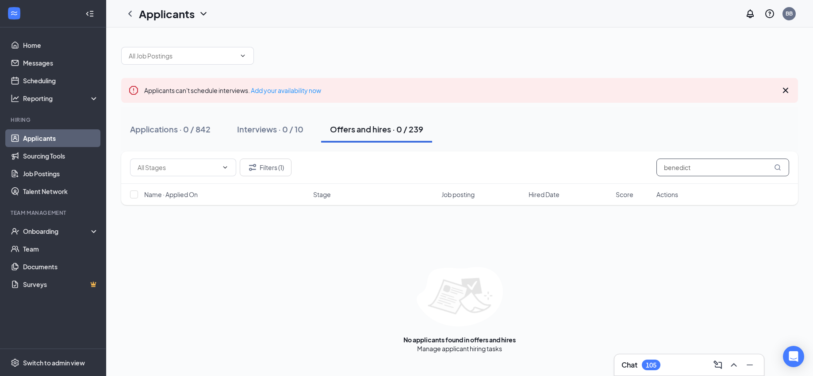
type input "benedict"
click at [271, 167] on button "Filters (1)" at bounding box center [266, 167] width 52 height 18
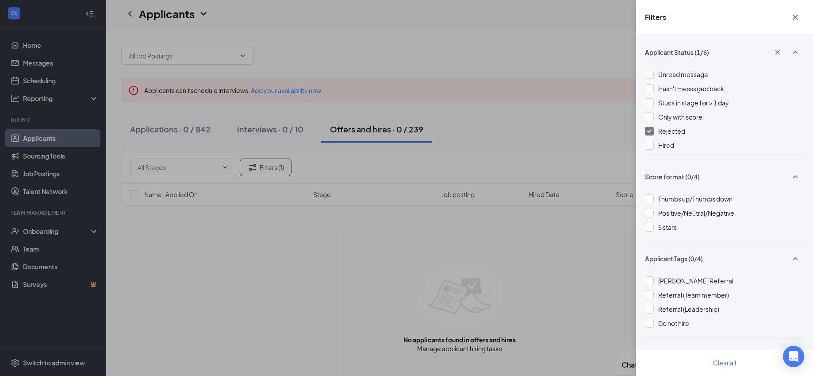
click at [650, 128] on div at bounding box center [649, 131] width 9 height 9
click at [492, 344] on div "Filters Applicant Status (0/6) Unread message Hasn't messaged back Stuck in sta…" at bounding box center [406, 188] width 813 height 376
click at [490, 347] on div "Filters Applicant Status (0/6) Unread message Hasn't messaged back Stuck in sta…" at bounding box center [406, 188] width 813 height 376
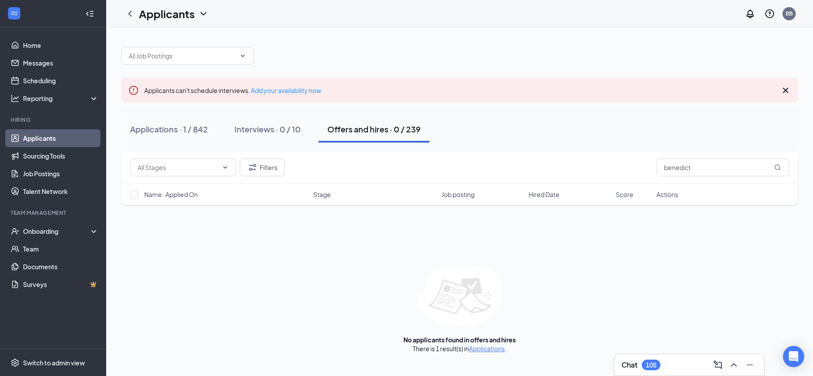
click at [490, 347] on link "Applications" at bounding box center [487, 348] width 36 height 8
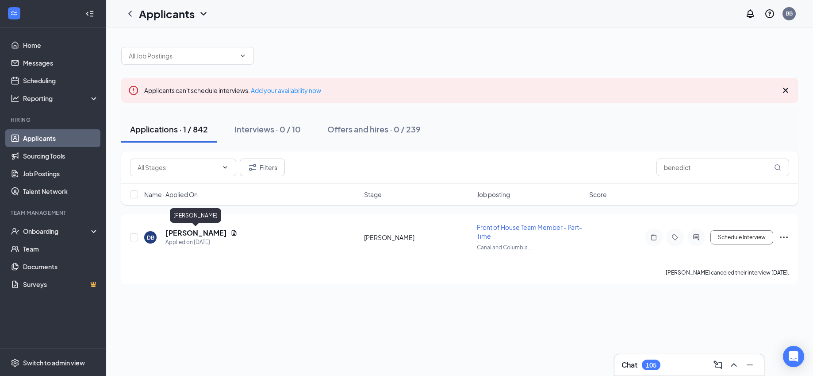
click at [217, 230] on h5 "[PERSON_NAME]" at bounding box center [196, 233] width 62 height 10
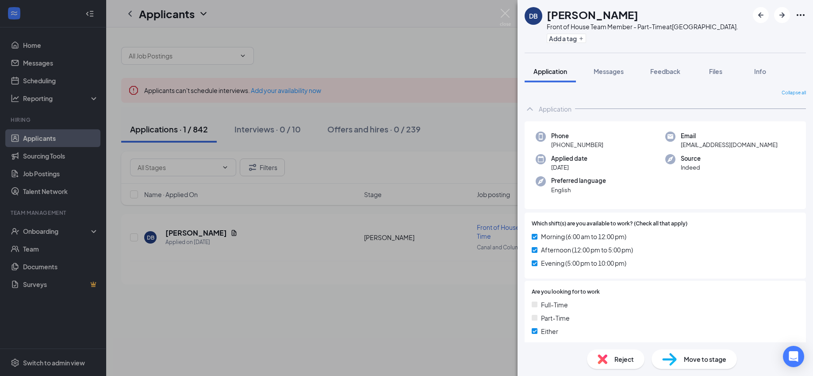
click at [669, 75] on span "Feedback" at bounding box center [665, 71] width 30 height 8
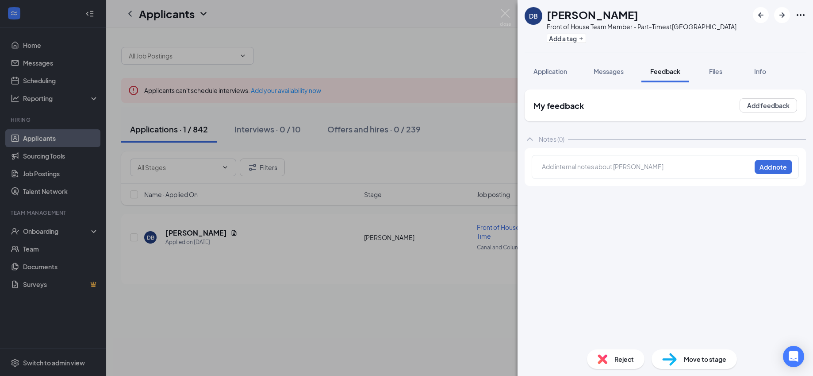
click at [461, 46] on div "DB [PERSON_NAME] Front of House Team Member - Part-Time at [GEOGRAPHIC_DATA]. A…" at bounding box center [406, 188] width 813 height 376
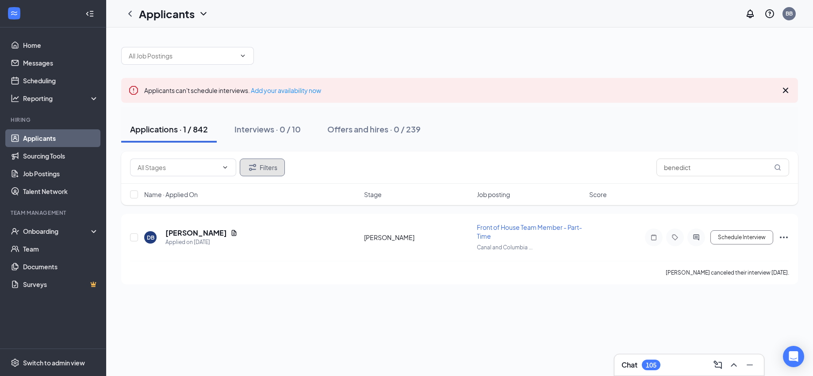
click at [260, 173] on button "Filters" at bounding box center [262, 167] width 45 height 18
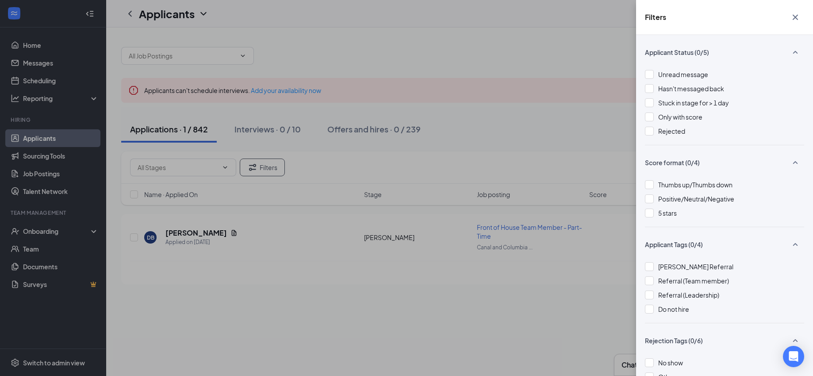
click at [651, 134] on div at bounding box center [649, 131] width 9 height 9
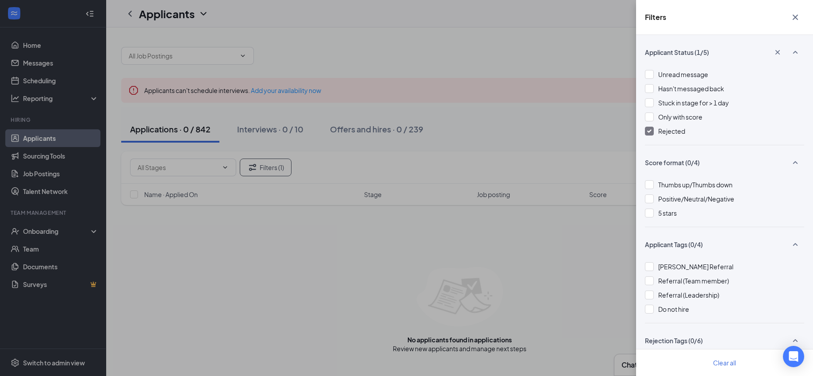
click at [518, 116] on div "Filters Applicant Status (1/5) Unread message Hasn't messaged back Stuck in sta…" at bounding box center [406, 188] width 813 height 376
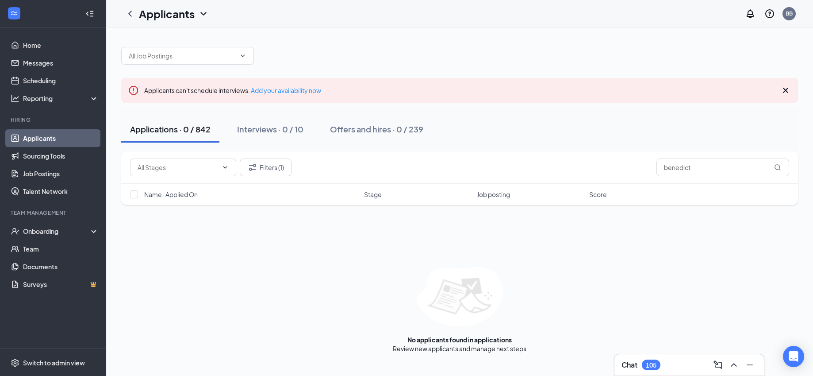
click at [402, 132] on div "Offers and hires · 0 / 239" at bounding box center [376, 128] width 93 height 11
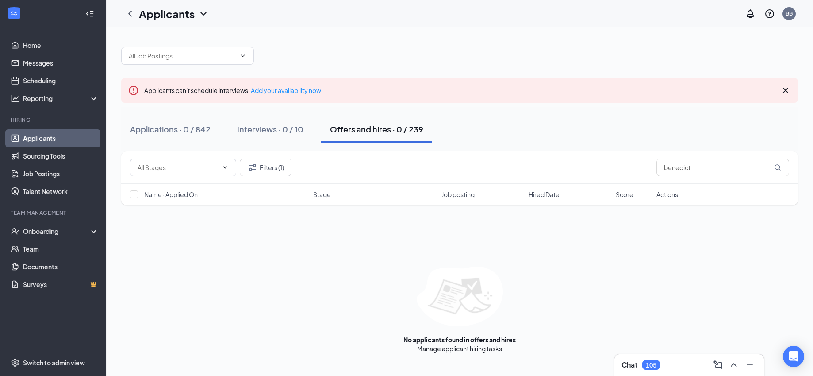
click at [290, 127] on div "Interviews · 0 / 10" at bounding box center [270, 128] width 66 height 11
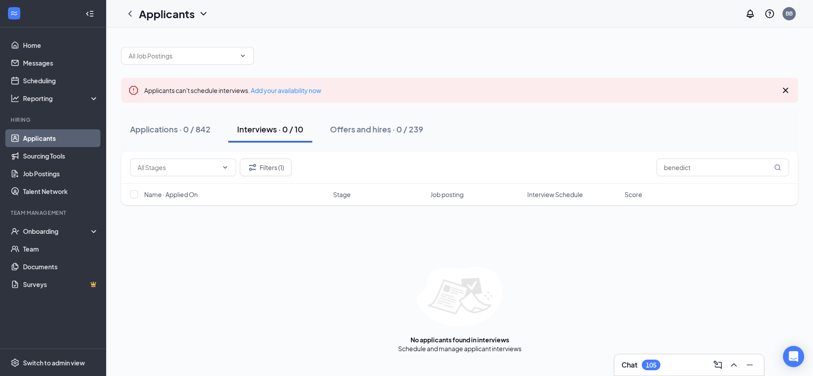
click at [194, 127] on div "Applications · 0 / 842" at bounding box center [170, 128] width 81 height 11
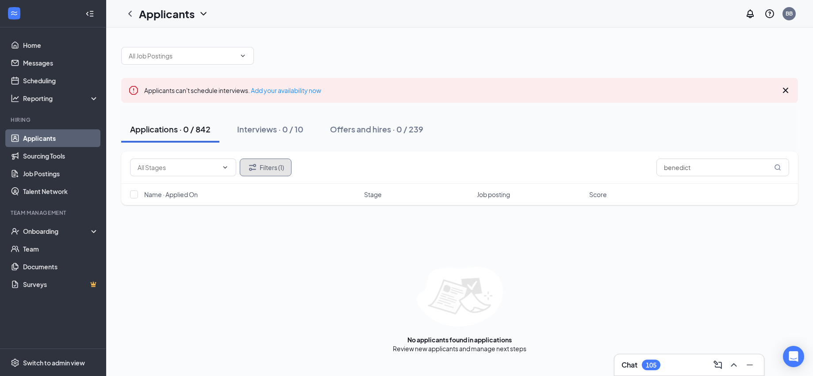
click at [281, 165] on button "Filters (1)" at bounding box center [266, 167] width 52 height 18
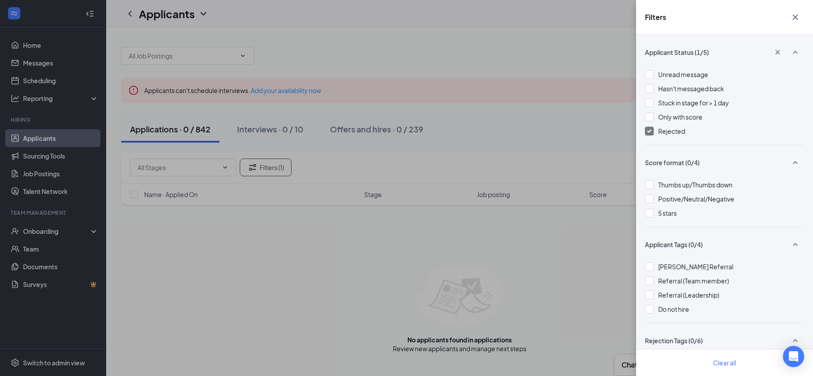
click at [652, 131] on div at bounding box center [649, 131] width 9 height 9
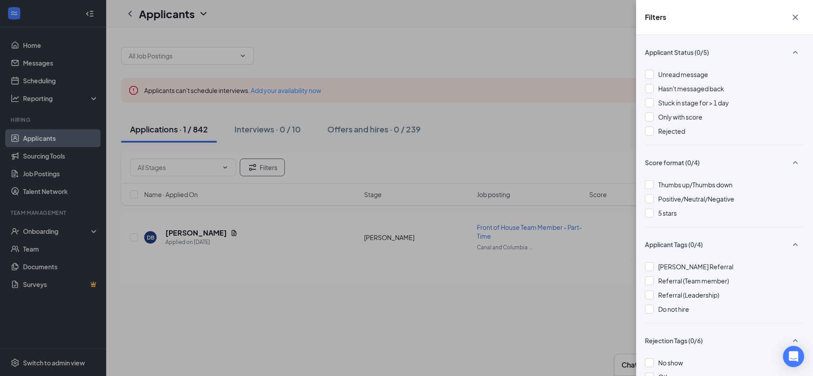
click at [392, 122] on div "Filters Applicant Status (0/5) Unread message Hasn't messaged back Stuck in sta…" at bounding box center [406, 188] width 813 height 376
click at [382, 130] on div "Filters Applicant Status (0/5) Unread message Hasn't messaged back Stuck in sta…" at bounding box center [406, 188] width 813 height 376
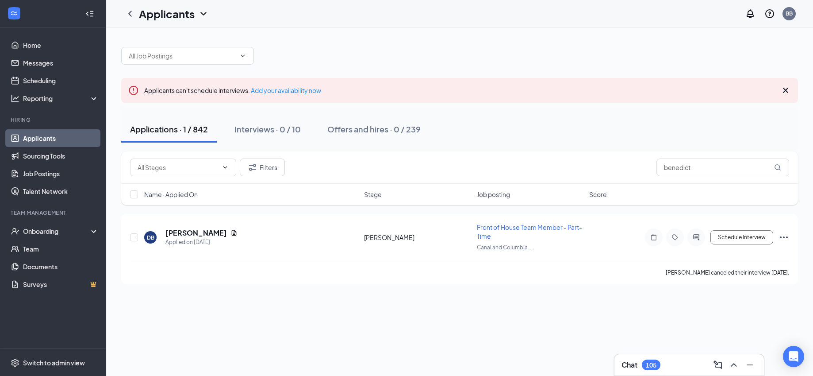
click at [382, 130] on div "Offers and hires · 0 / 239" at bounding box center [373, 128] width 93 height 11
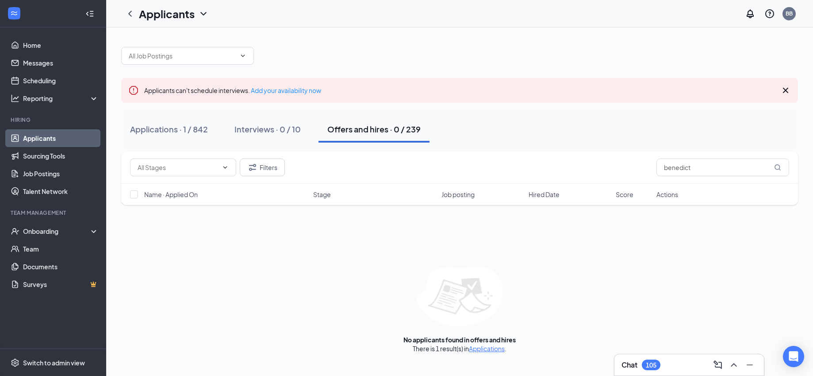
click at [500, 347] on link "Applications" at bounding box center [487, 348] width 36 height 8
